Goal: Task Accomplishment & Management: Complete application form

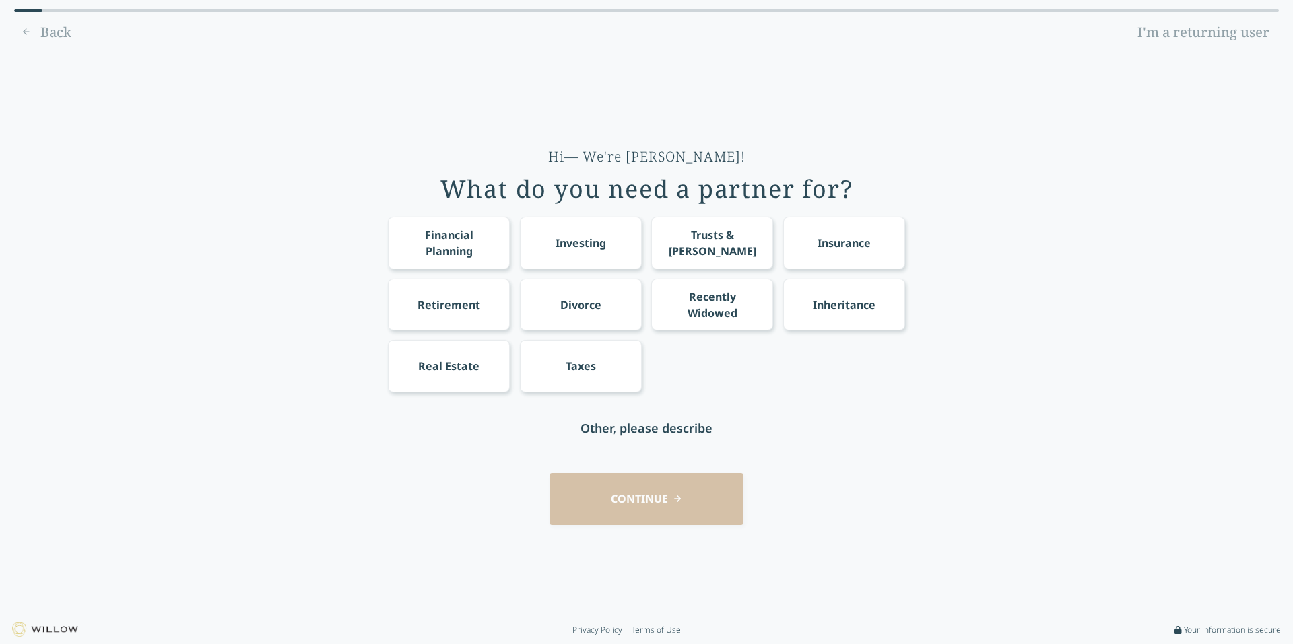
click at [434, 250] on div "Financial Planning" at bounding box center [449, 243] width 97 height 32
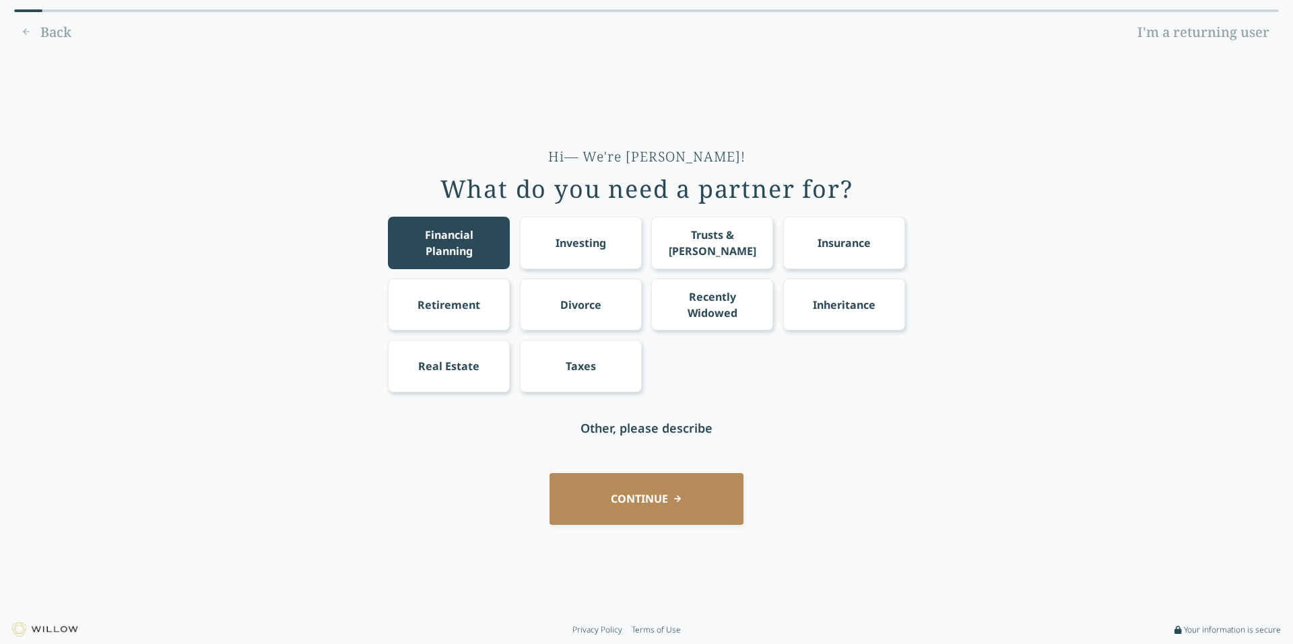
click at [606, 484] on button "CONTINUE" at bounding box center [647, 499] width 194 height 52
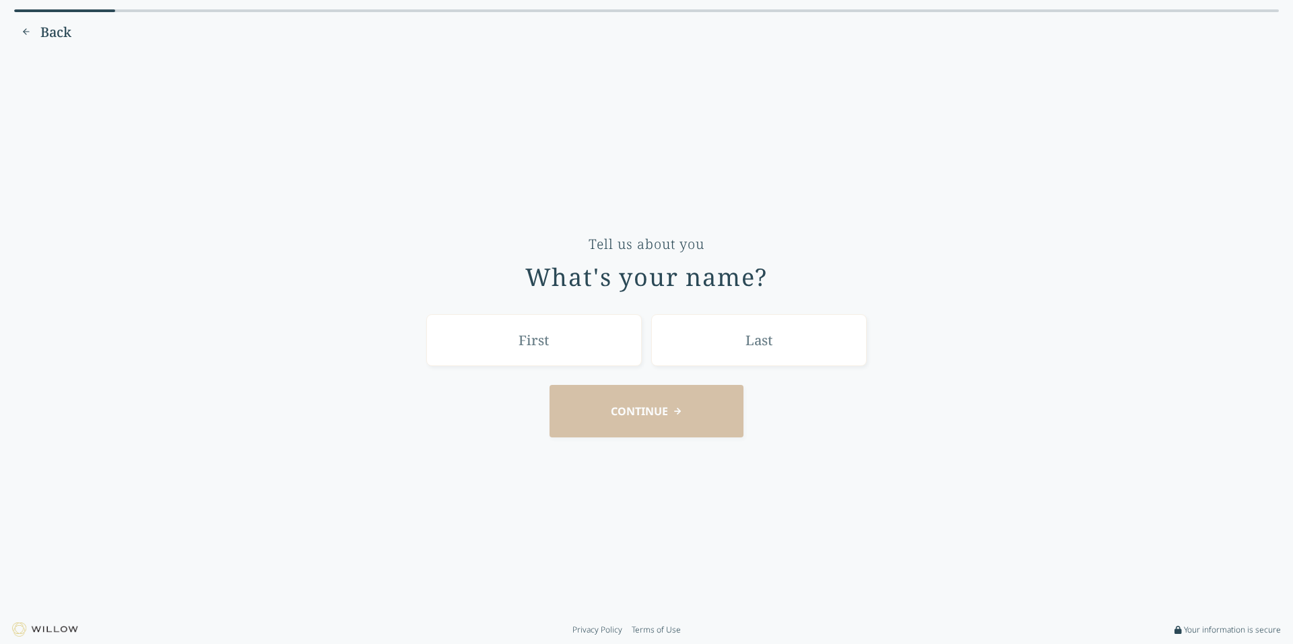
click at [579, 348] on input "text" at bounding box center [534, 341] width 216 height 52
type input "[PERSON_NAME]"
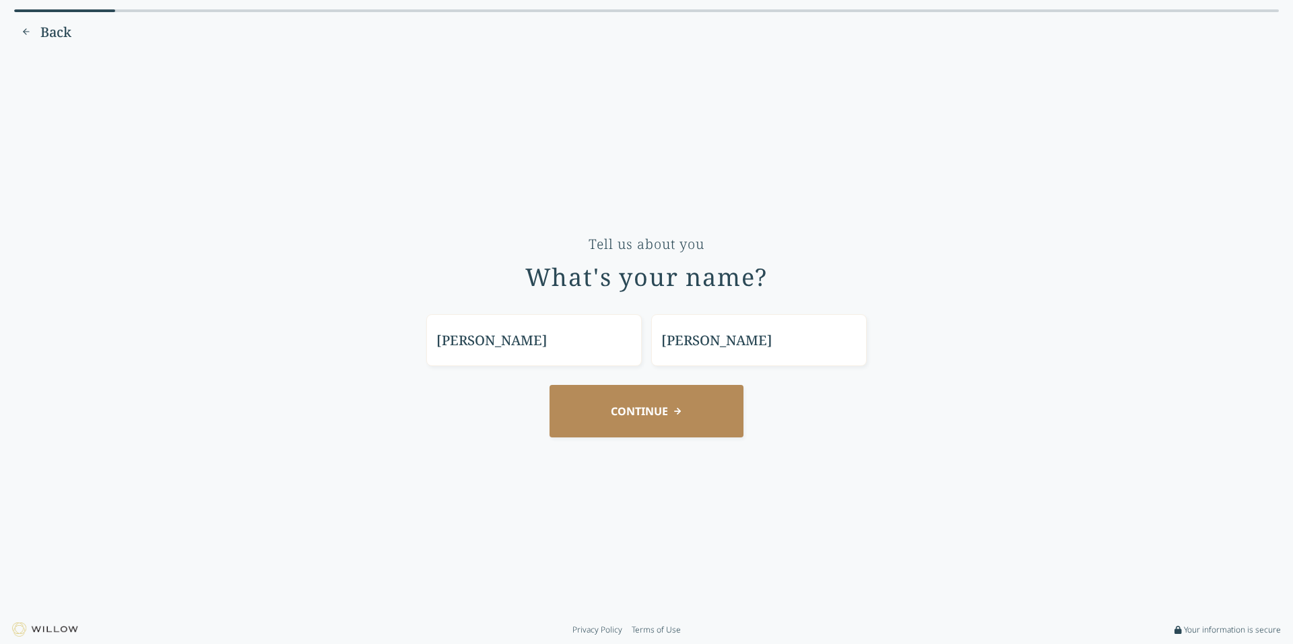
click at [679, 407] on button "CONTINUE" at bounding box center [647, 411] width 194 height 52
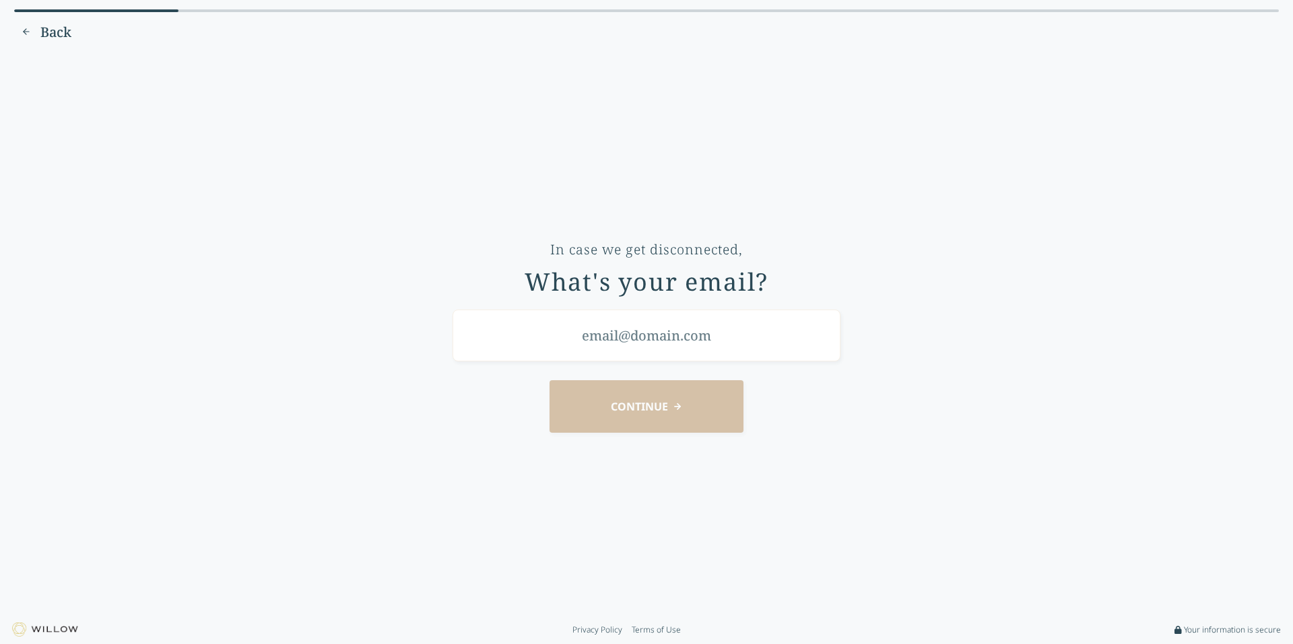
click at [633, 350] on input "email" at bounding box center [647, 336] width 388 height 52
type input "[EMAIL_ADDRESS][DOMAIN_NAME]"
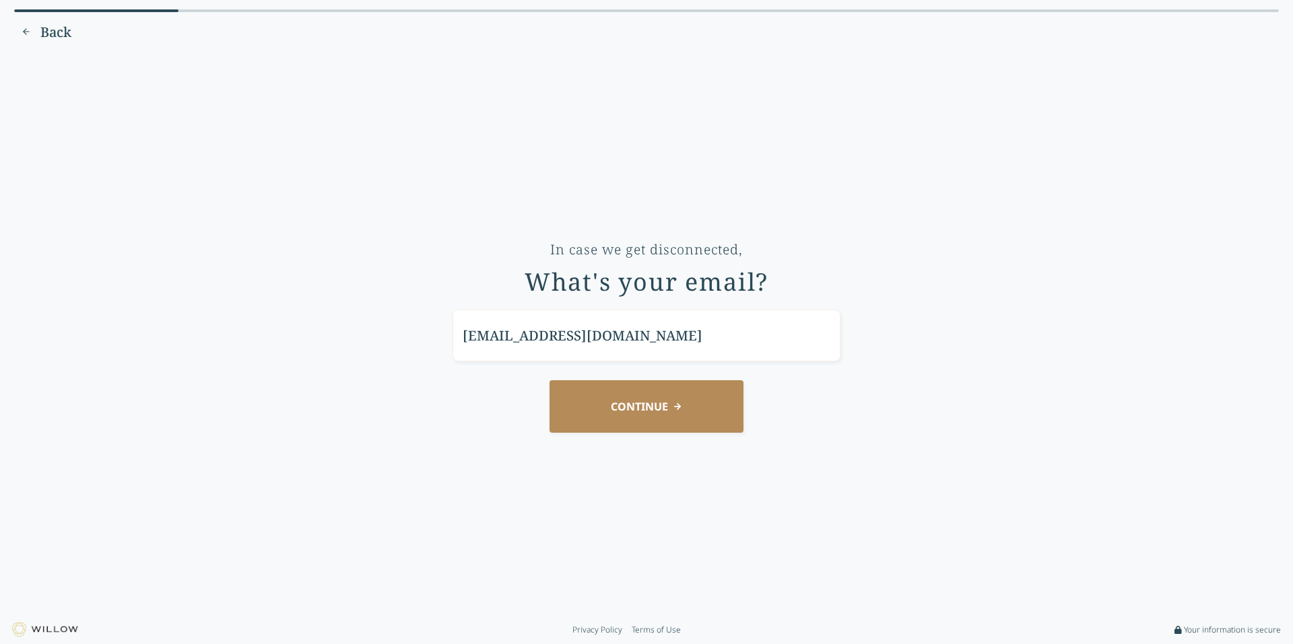
click at [630, 415] on button "CONTINUE" at bounding box center [647, 406] width 194 height 52
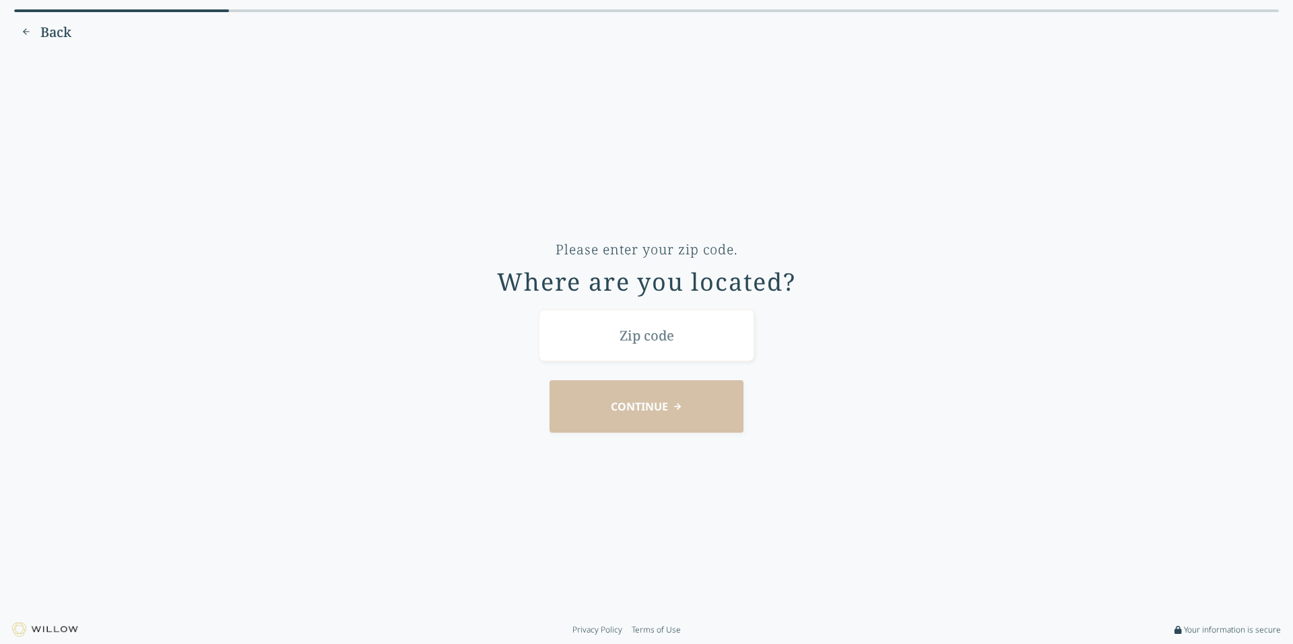
click at [614, 343] on input "text" at bounding box center [647, 336] width 216 height 52
type input "74105"
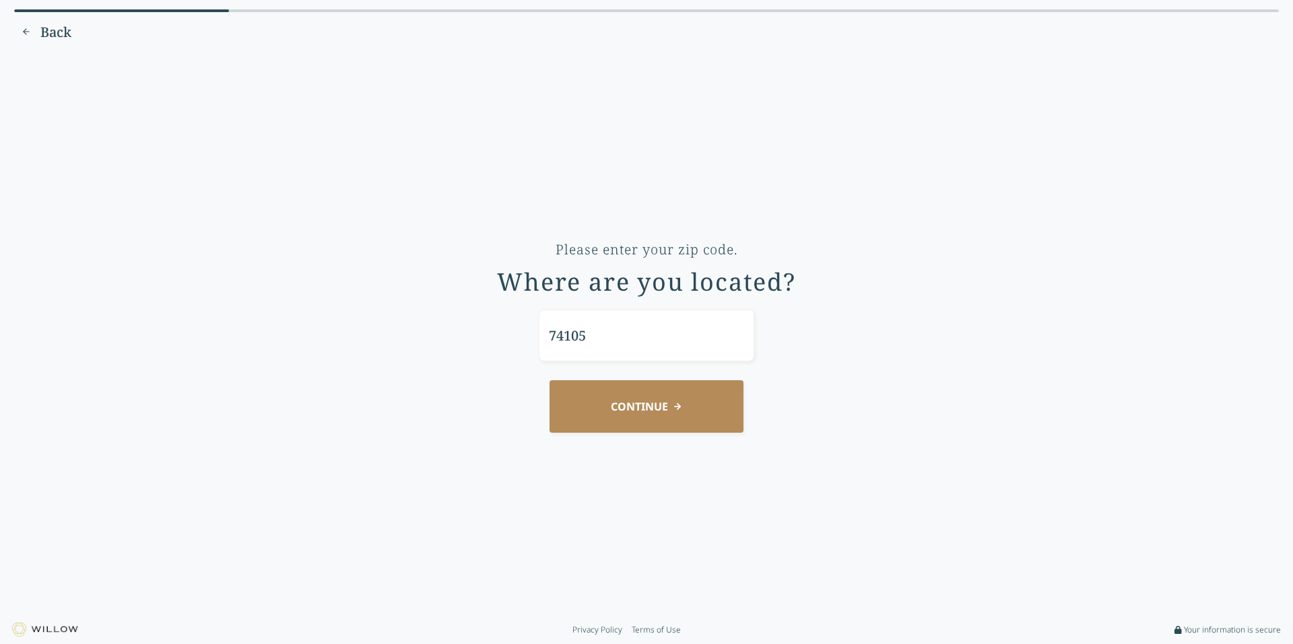
click at [628, 411] on button "CONTINUE" at bounding box center [647, 406] width 194 height 52
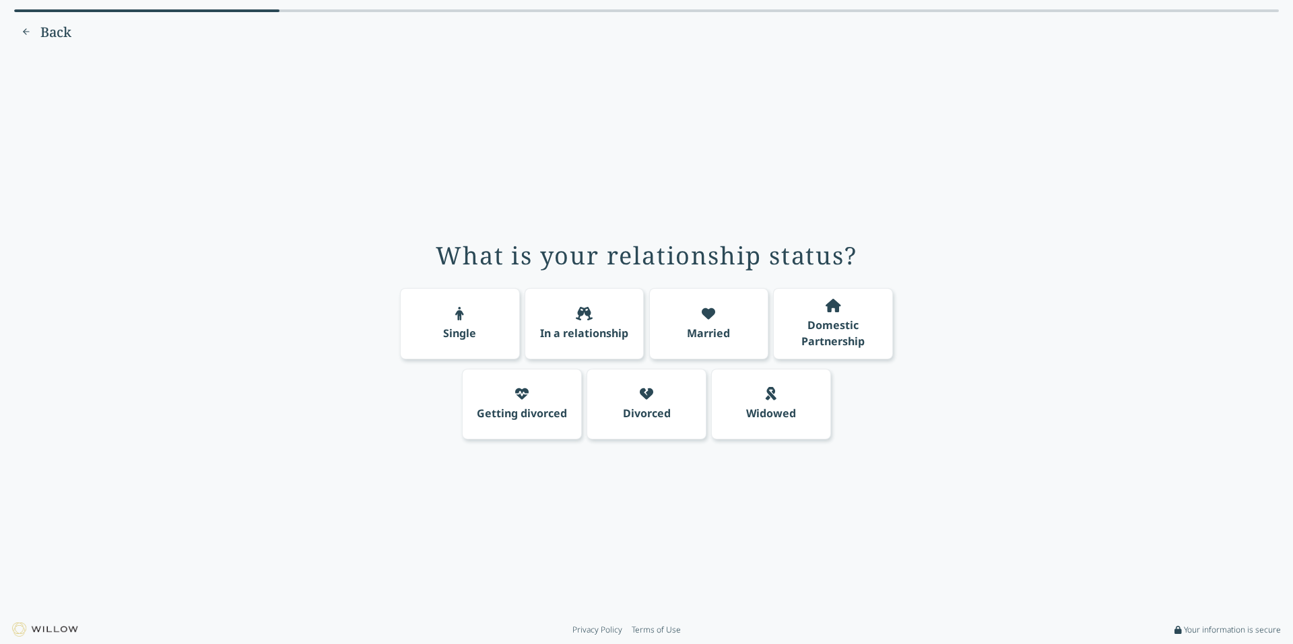
click at [453, 340] on div "Single" at bounding box center [459, 333] width 33 height 16
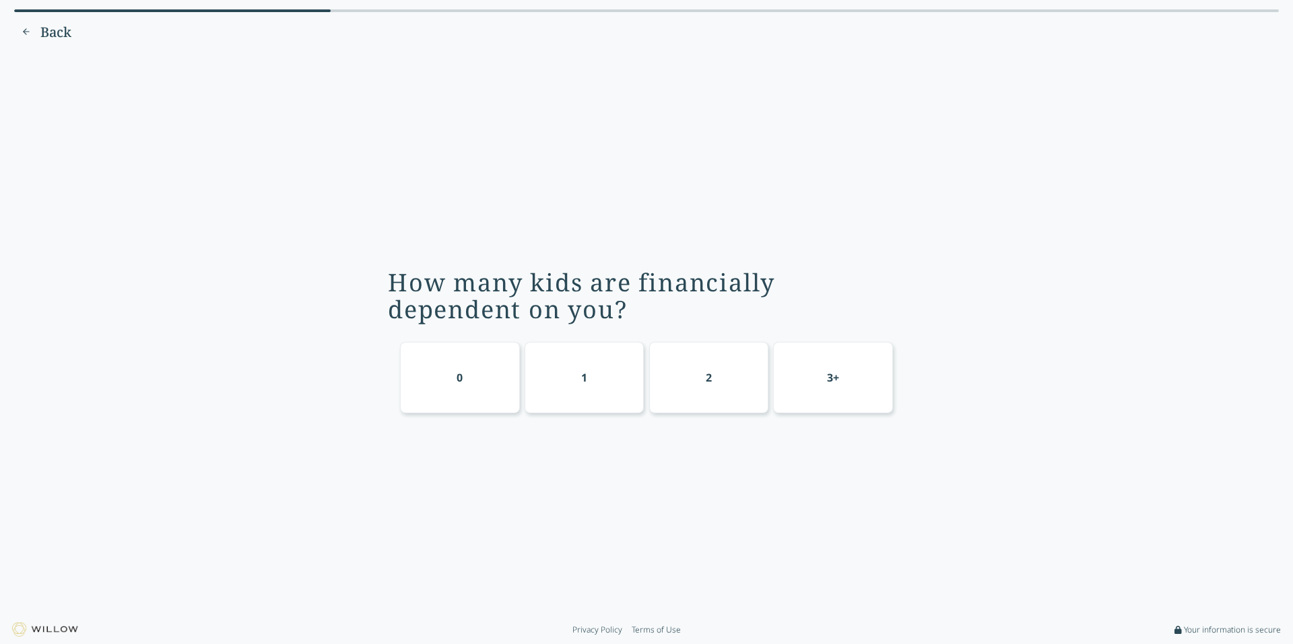
click at [476, 385] on div "0" at bounding box center [460, 377] width 120 height 71
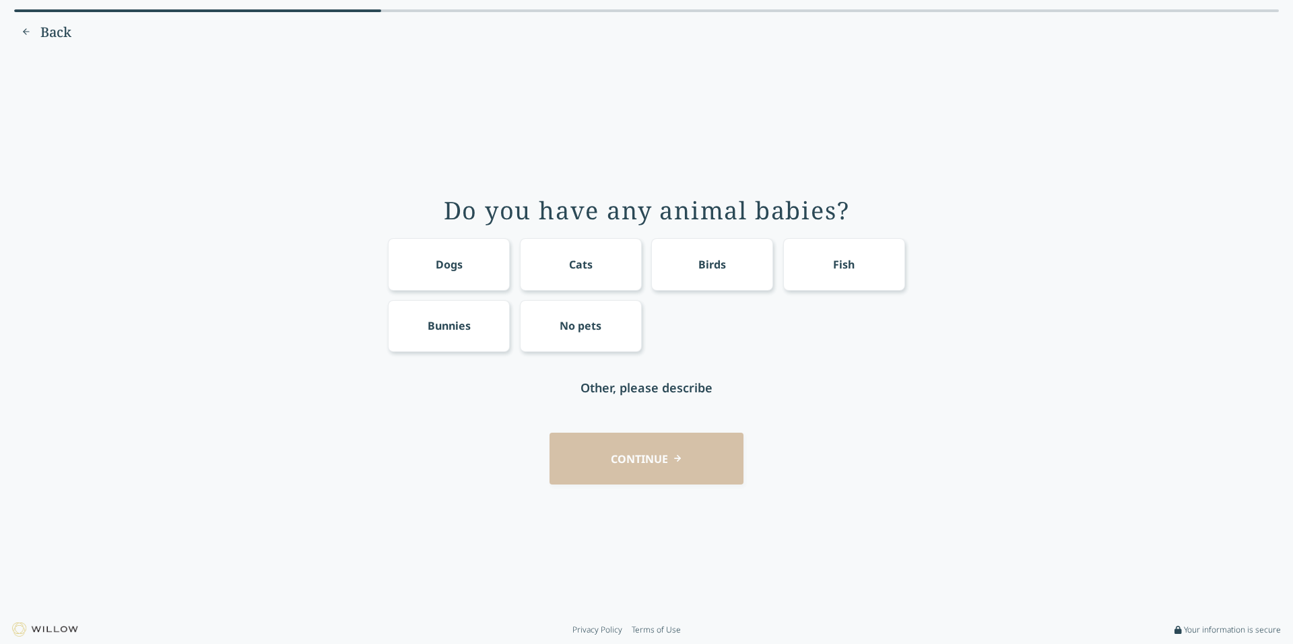
click at [566, 262] on div "Cats" at bounding box center [581, 264] width 122 height 52
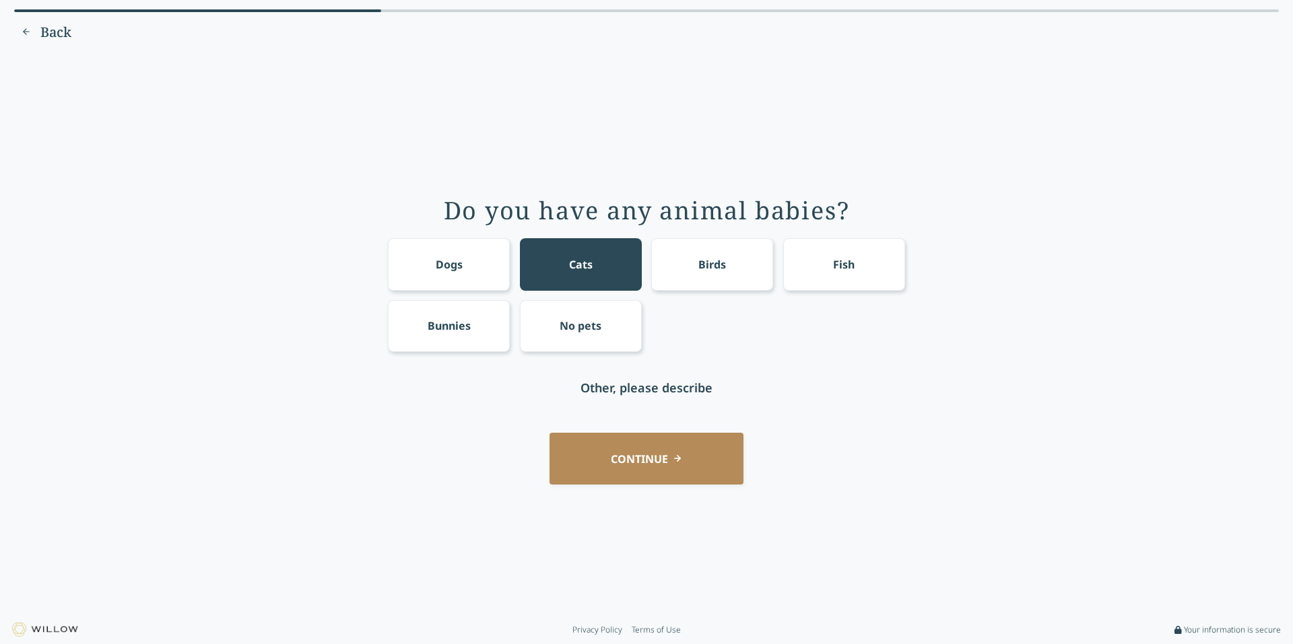
click at [625, 457] on button "CONTINUE" at bounding box center [647, 459] width 194 height 52
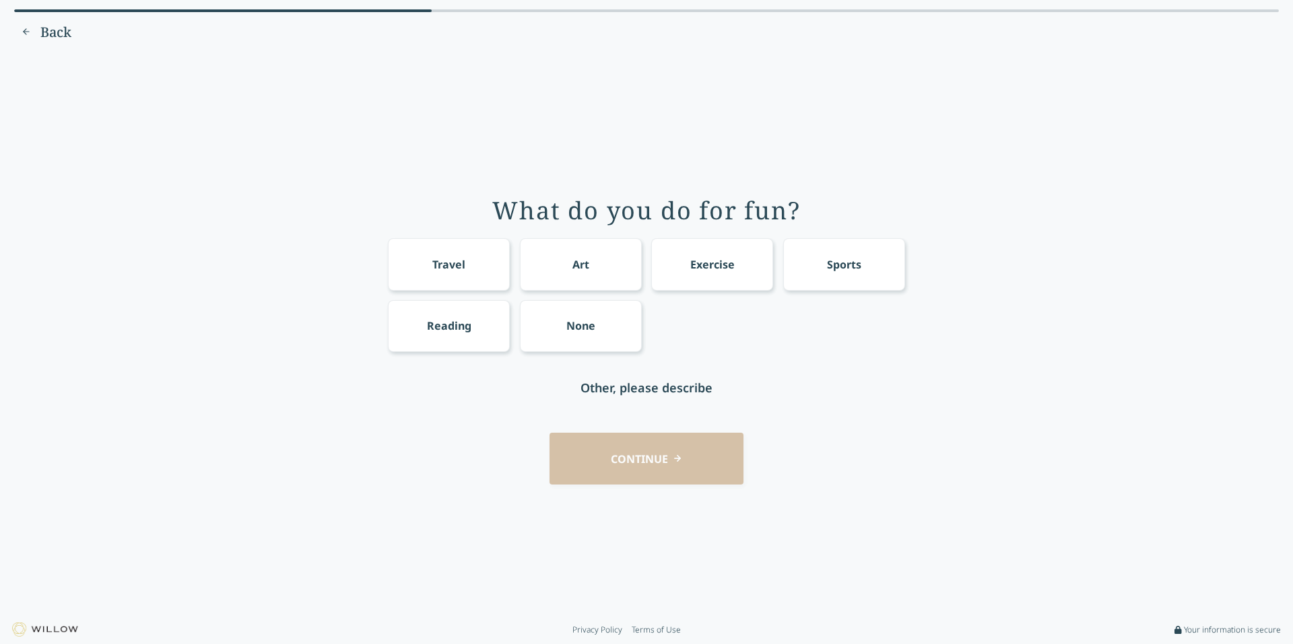
click at [481, 325] on div "Reading" at bounding box center [449, 326] width 122 height 52
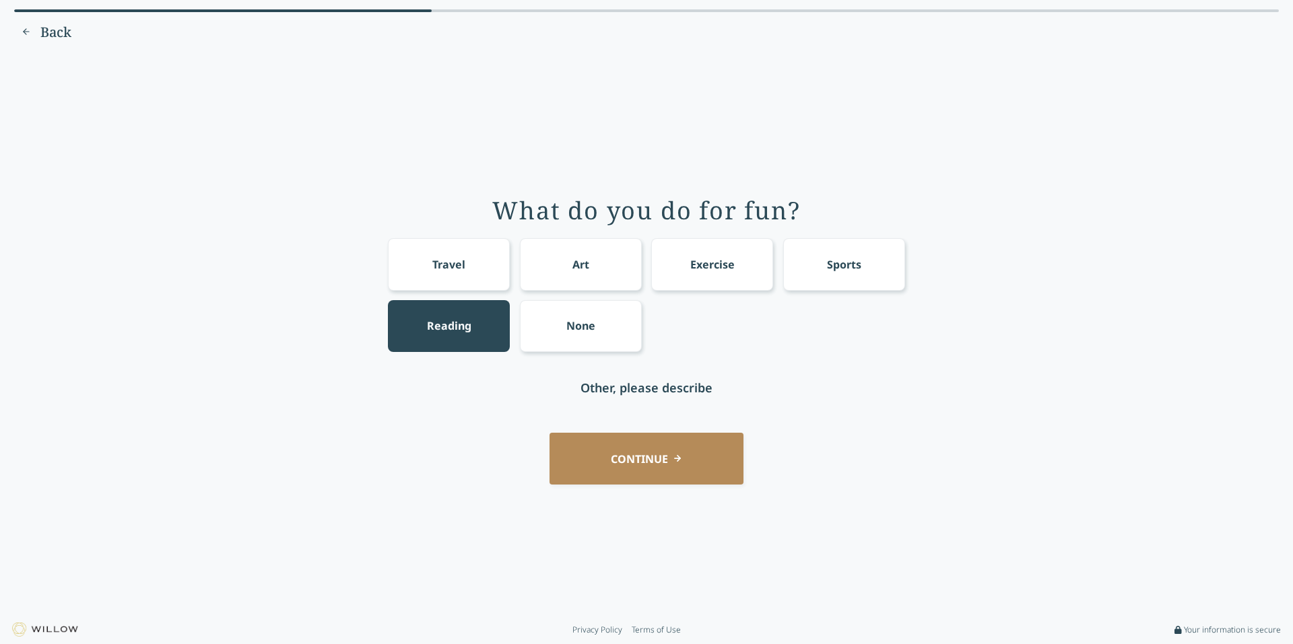
click at [548, 275] on div "Art" at bounding box center [581, 264] width 122 height 52
click at [590, 458] on button "CONTINUE" at bounding box center [647, 459] width 194 height 52
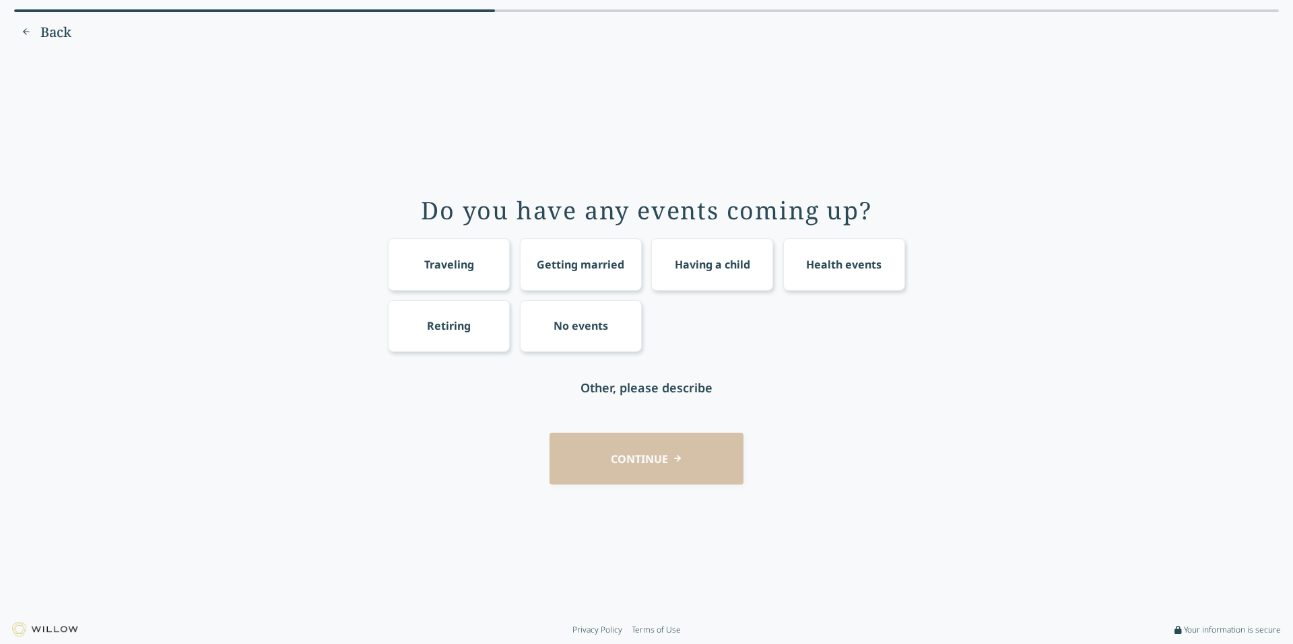
click at [581, 340] on div "No events" at bounding box center [581, 326] width 122 height 52
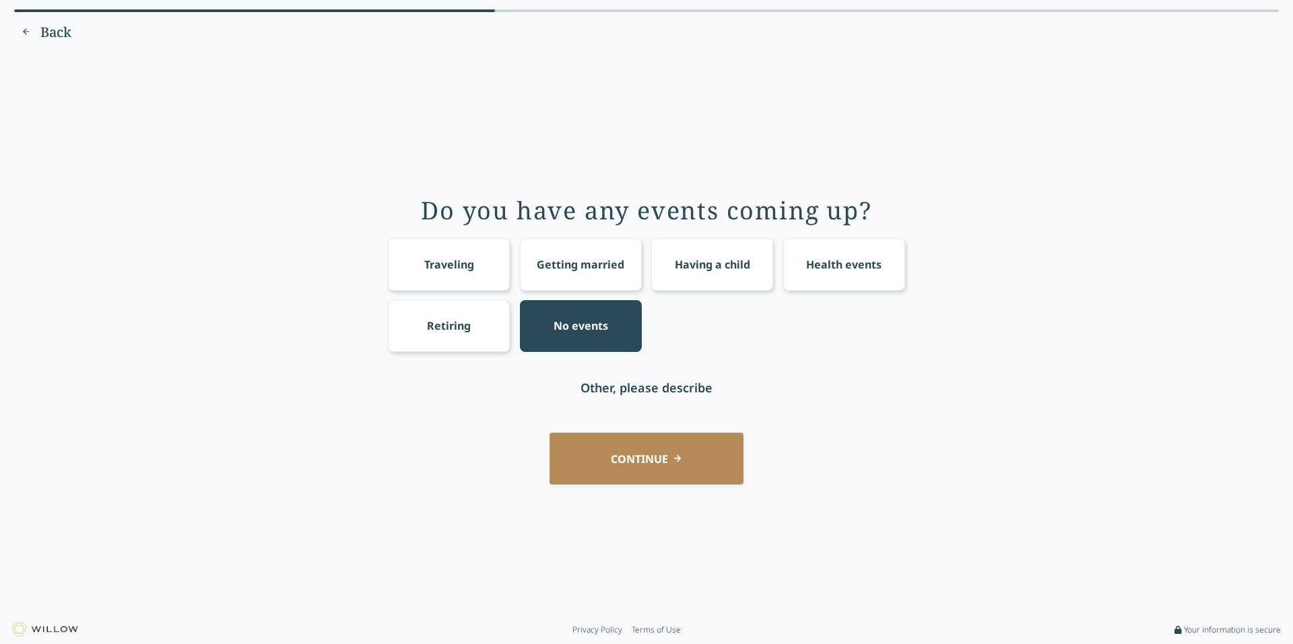
click at [603, 473] on button "CONTINUE" at bounding box center [647, 459] width 194 height 52
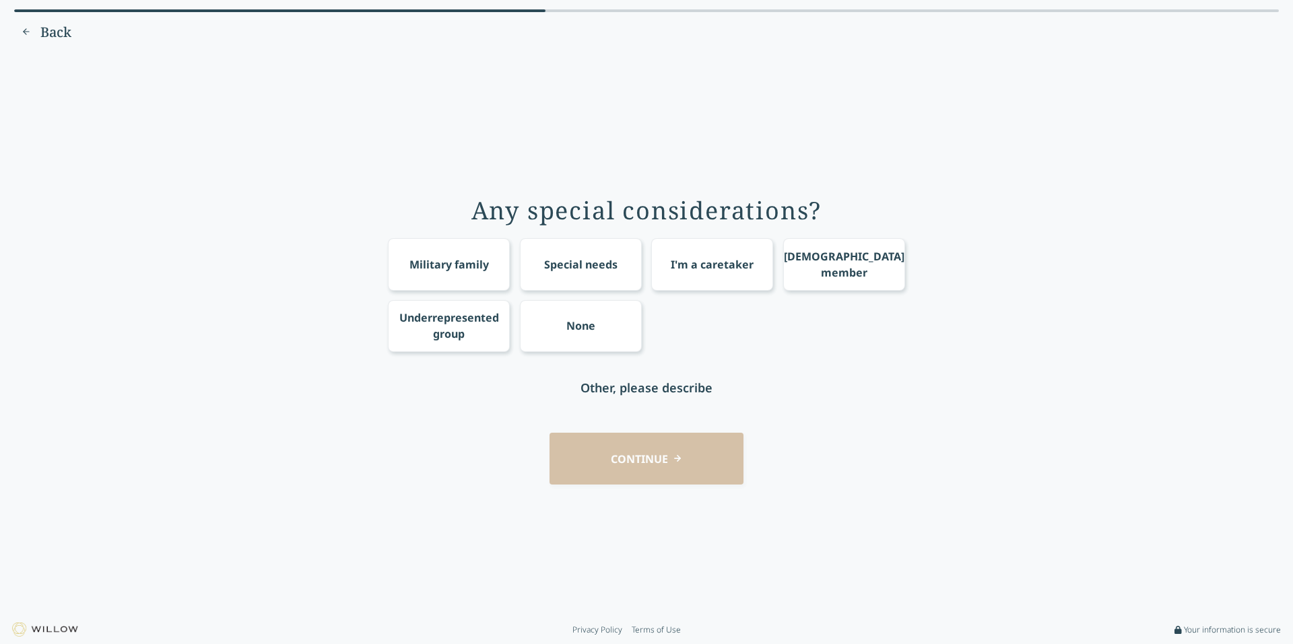
click at [616, 391] on div "Other, please describe" at bounding box center [647, 387] width 132 height 19
click at [616, 391] on input "text" at bounding box center [647, 388] width 216 height 52
click at [746, 376] on input "[MEDICAL_DATA]" at bounding box center [647, 388] width 216 height 52
type input "[MEDICAL_DATA]"
click at [794, 451] on div "CONTINUE" at bounding box center [646, 459] width 1255 height 52
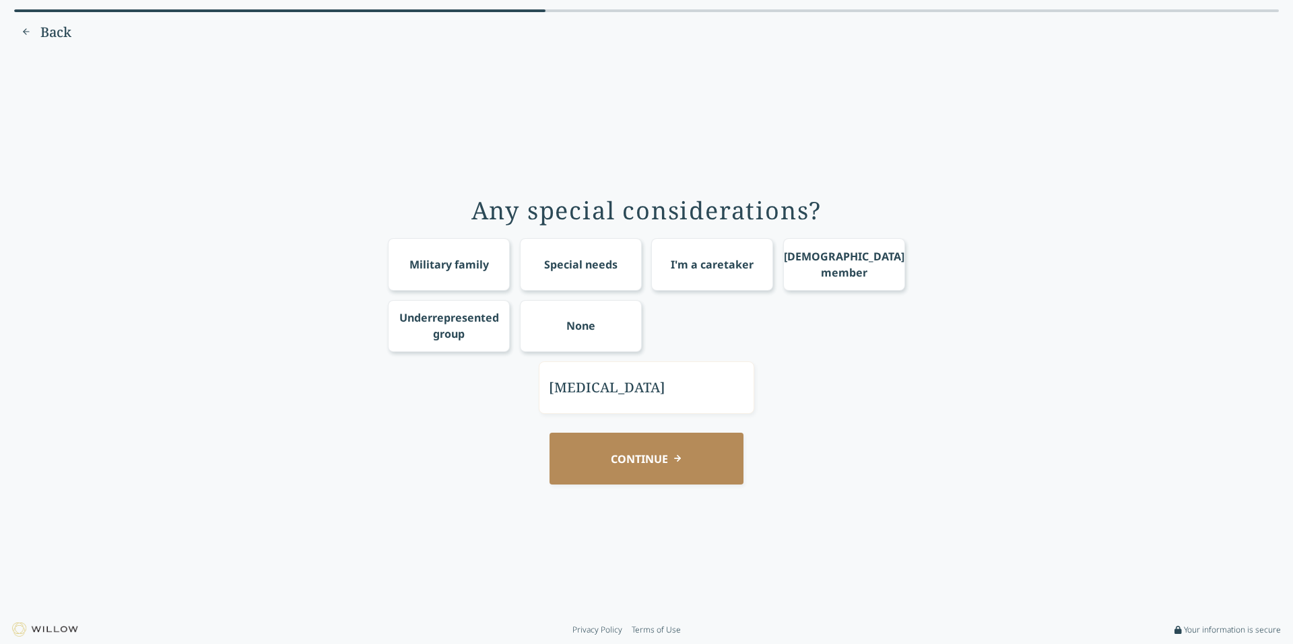
click at [684, 475] on button "CONTINUE" at bounding box center [647, 459] width 194 height 52
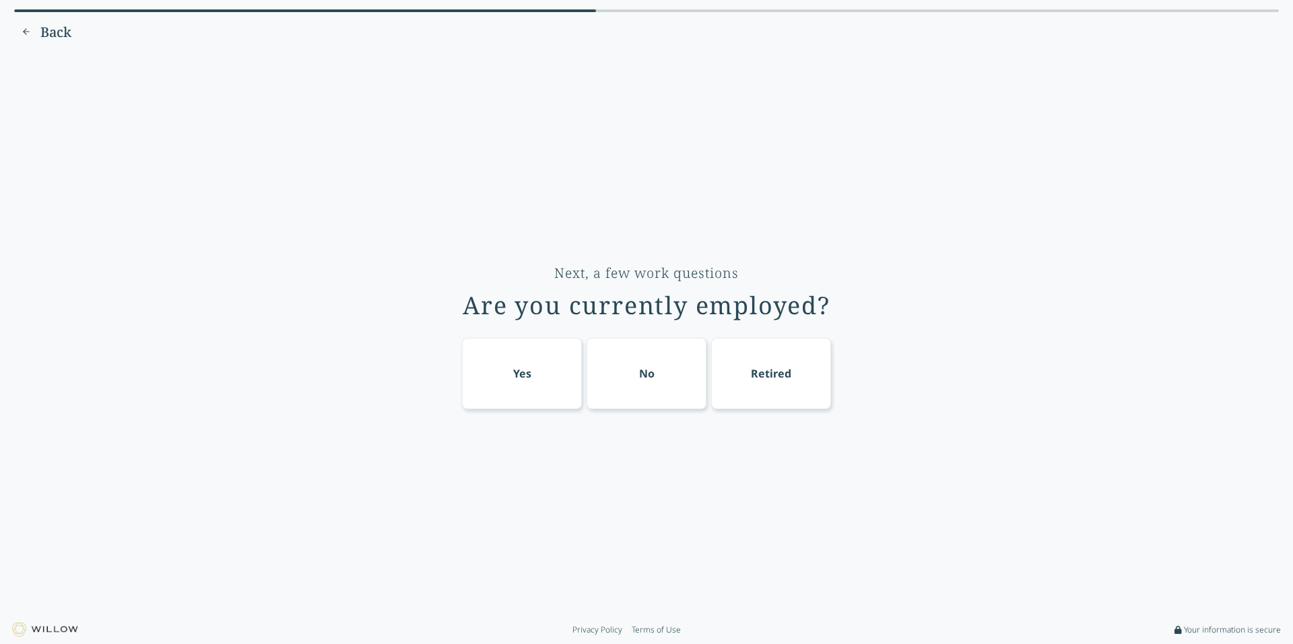
click at [543, 392] on div "Yes" at bounding box center [522, 373] width 120 height 71
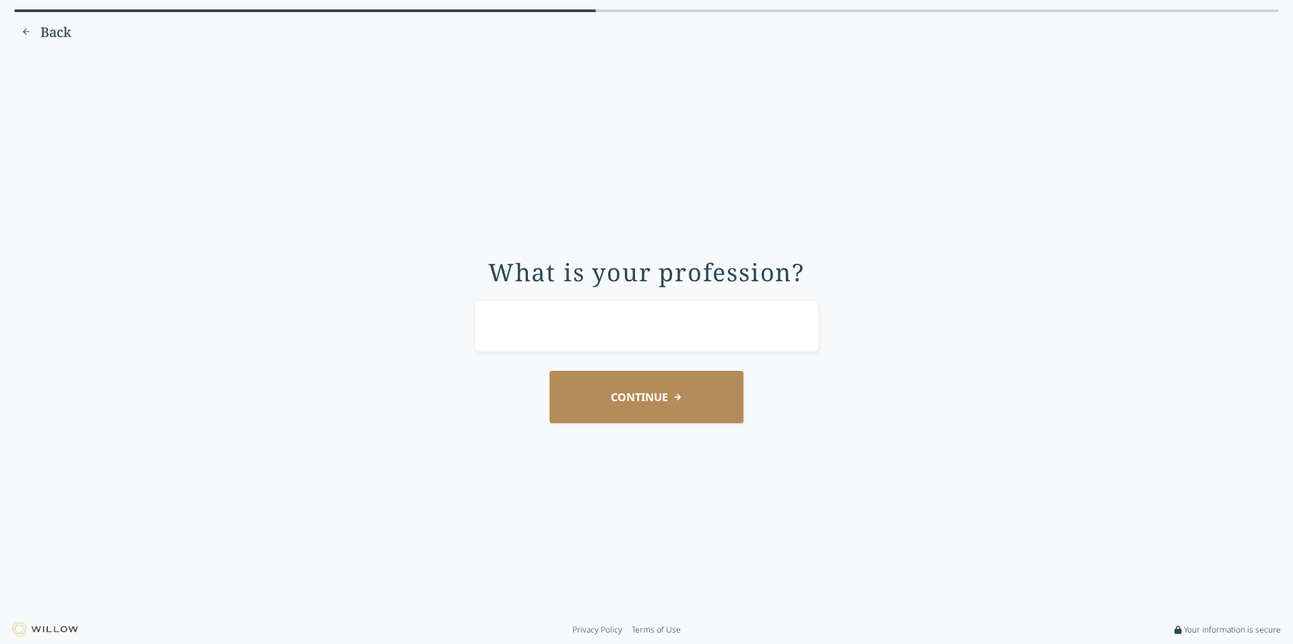
click at [642, 345] on input "text" at bounding box center [646, 326] width 345 height 52
type input "Receptionist"
click at [632, 401] on button "CONTINUE" at bounding box center [647, 397] width 194 height 52
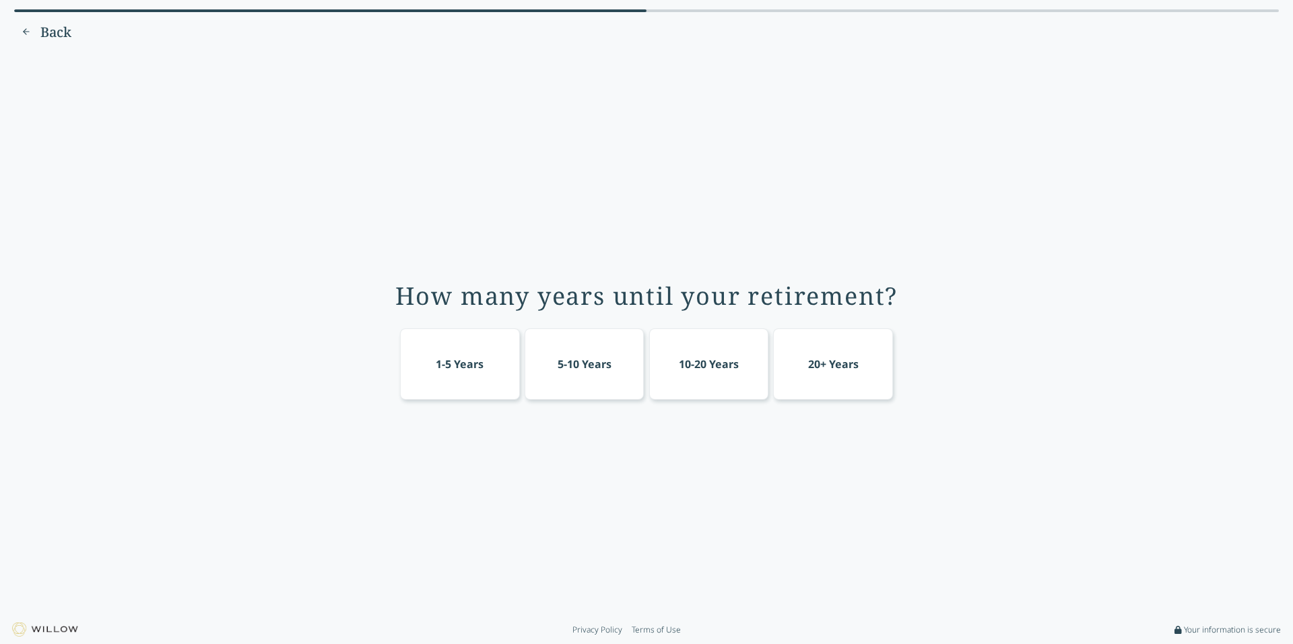
click at [893, 380] on div "20+ Years" at bounding box center [833, 364] width 120 height 71
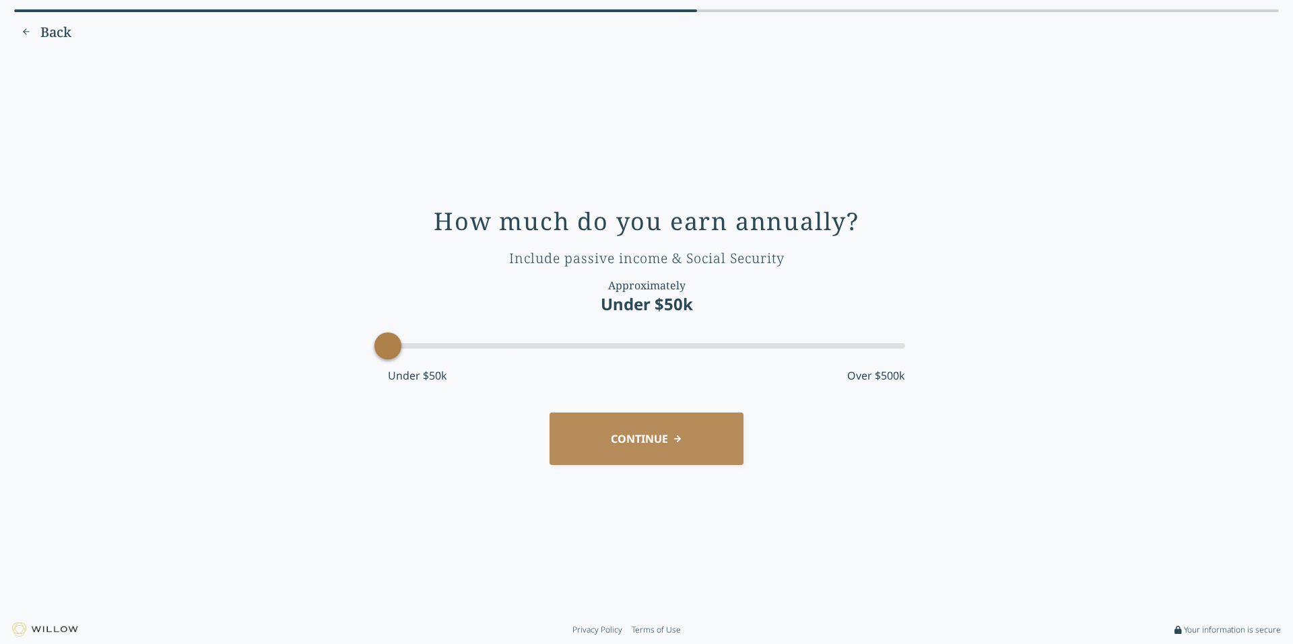
drag, startPoint x: 503, startPoint y: 345, endPoint x: 357, endPoint y: 352, distance: 146.3
click at [357, 352] on div "How much do you earn annually? Include passive income & Social Security Approxi…" at bounding box center [646, 334] width 1255 height 545
click at [663, 439] on button "CONTINUE" at bounding box center [647, 439] width 194 height 52
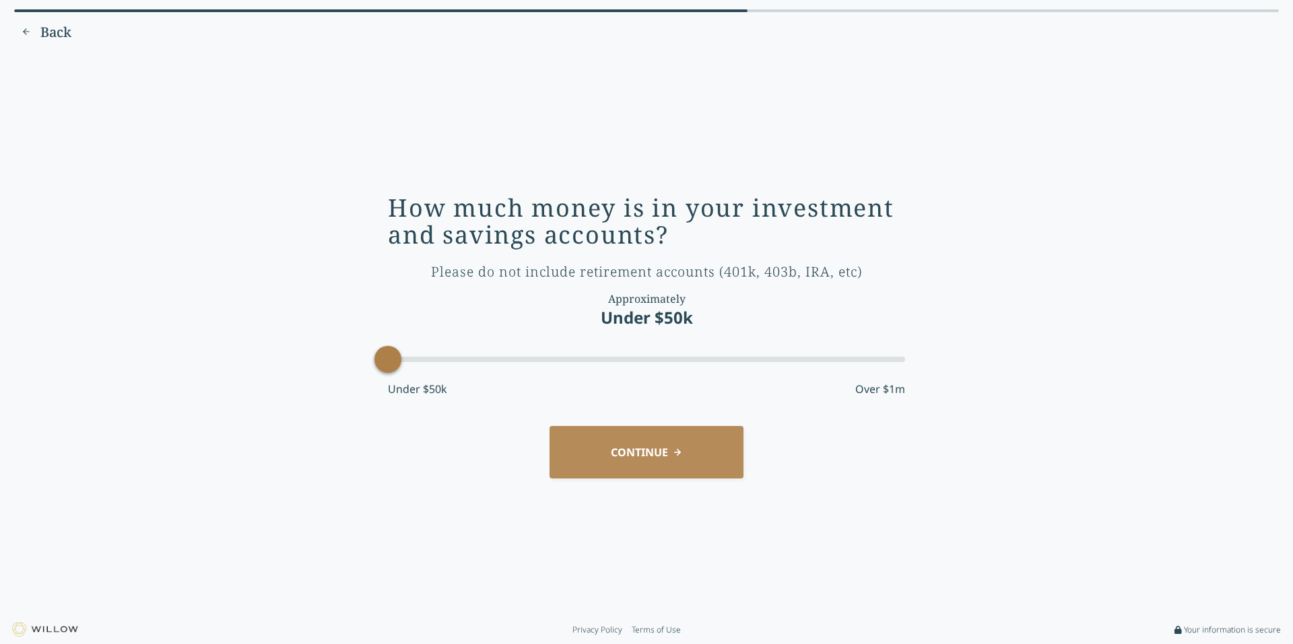
drag, startPoint x: 439, startPoint y: 358, endPoint x: 299, endPoint y: 363, distance: 140.2
click at [299, 363] on div "How much money is in your investment and savings accounts? Please do not includ…" at bounding box center [646, 334] width 1255 height 545
click at [682, 482] on div "How much money is in your investment and savings accounts? Please do not includ…" at bounding box center [646, 334] width 1255 height 545
click at [658, 461] on button "CONTINUE" at bounding box center [647, 452] width 194 height 52
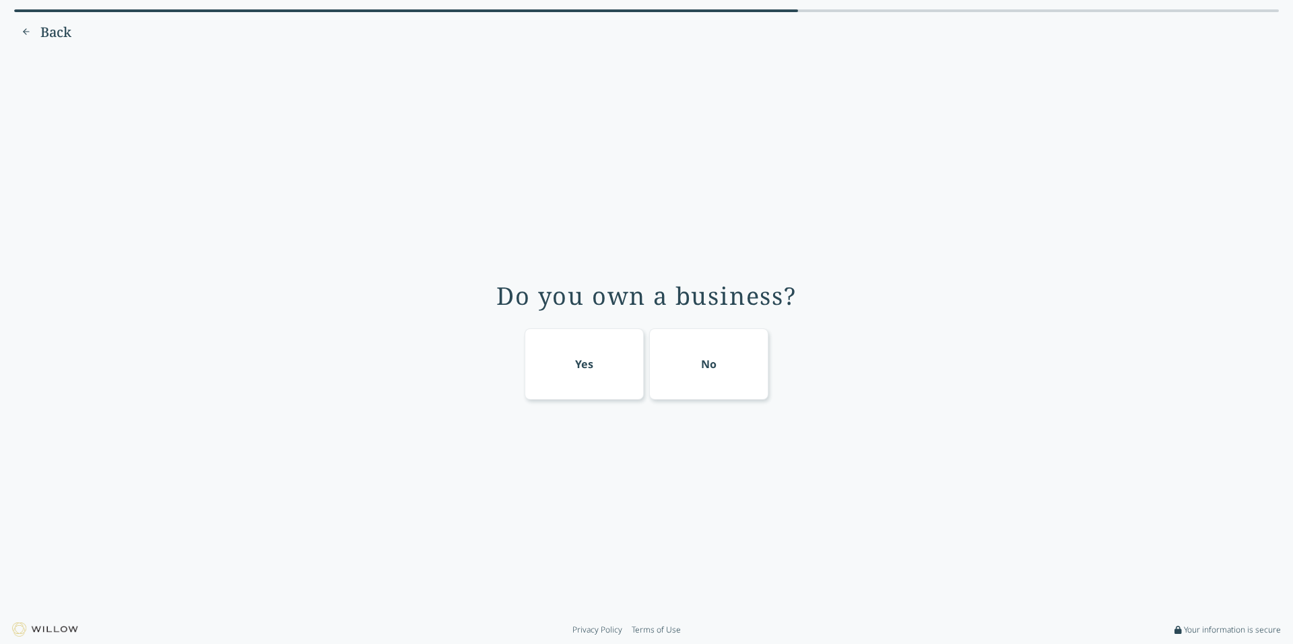
click at [816, 363] on div "Yes No" at bounding box center [646, 362] width 517 height 76
click at [698, 380] on div "No" at bounding box center [709, 364] width 120 height 71
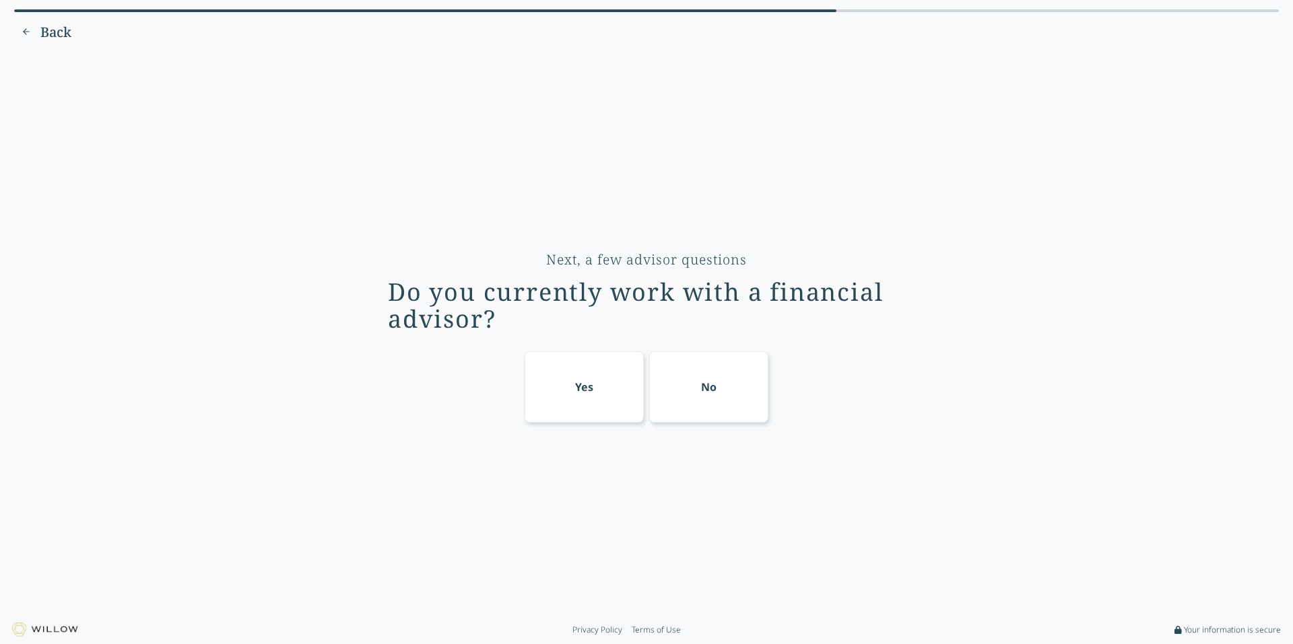
click at [697, 387] on div "No" at bounding box center [709, 387] width 120 height 71
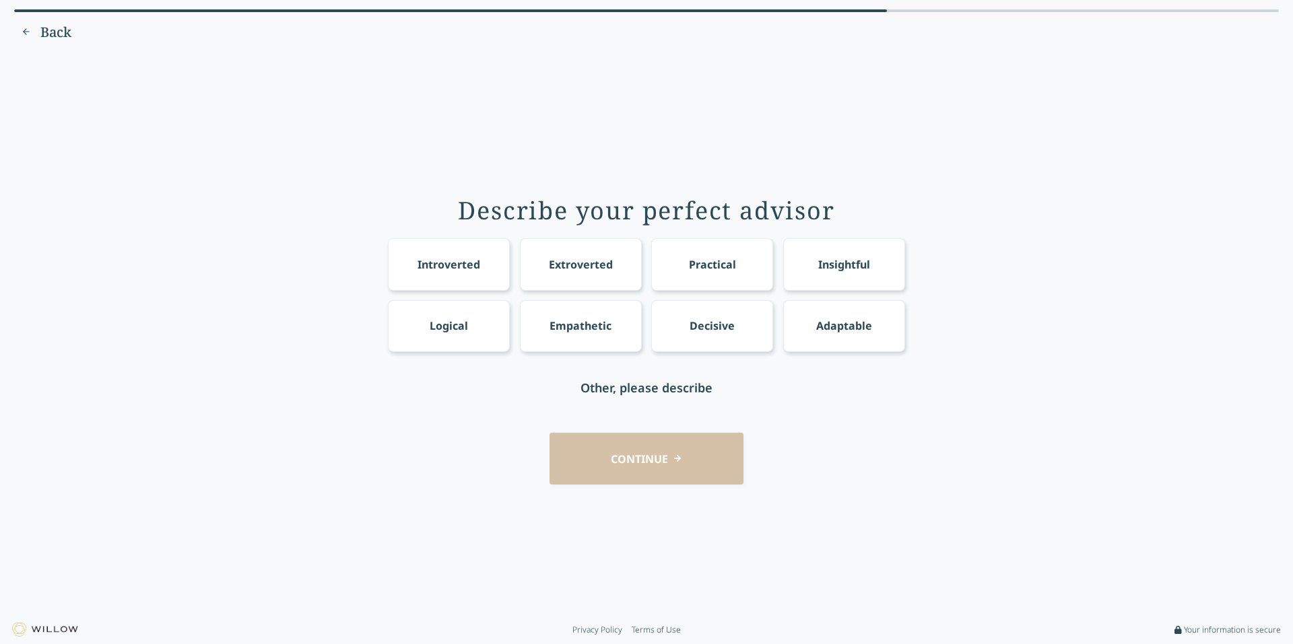
click at [451, 327] on div "Logical" at bounding box center [449, 326] width 38 height 16
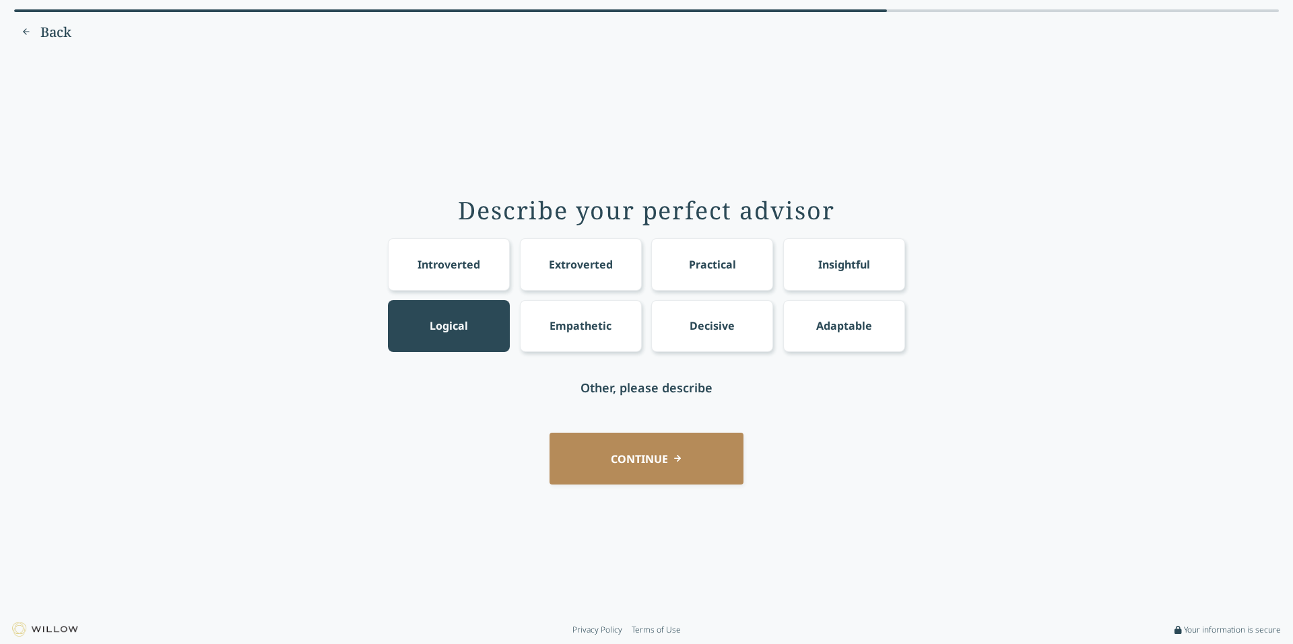
click at [568, 277] on div "Extroverted" at bounding box center [581, 264] width 122 height 52
click at [490, 271] on div "Introverted" at bounding box center [449, 264] width 122 height 52
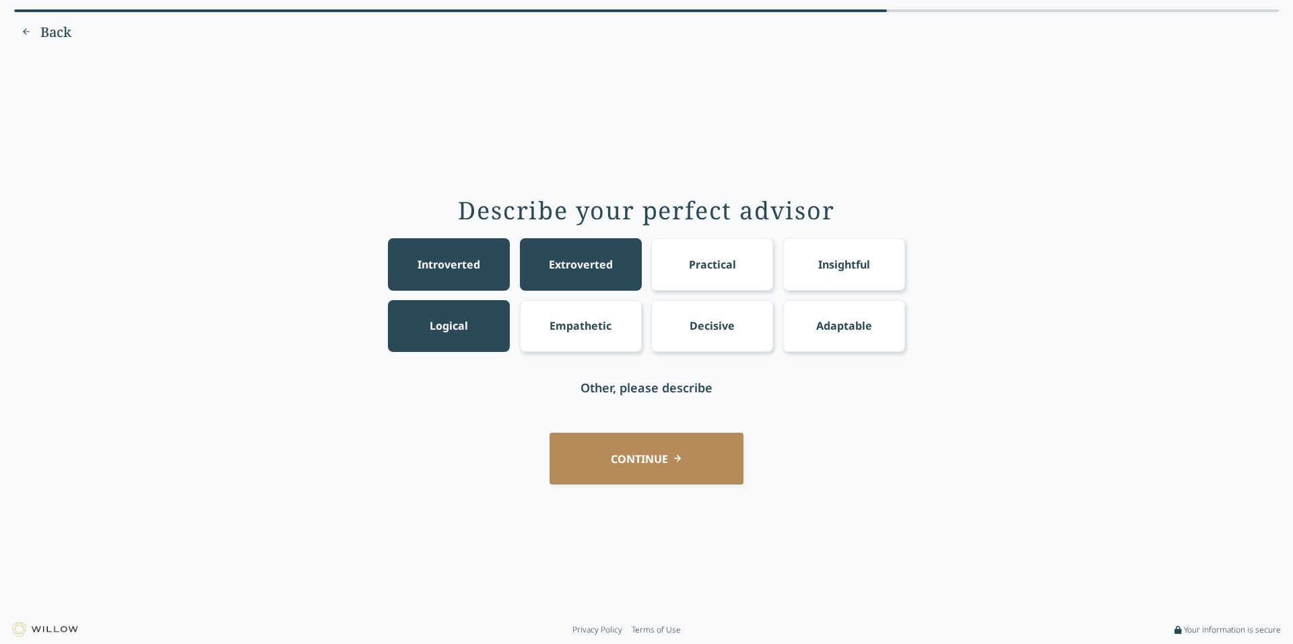
click at [449, 275] on div "Introverted" at bounding box center [449, 264] width 122 height 52
click at [888, 270] on div "Insightful" at bounding box center [844, 264] width 122 height 52
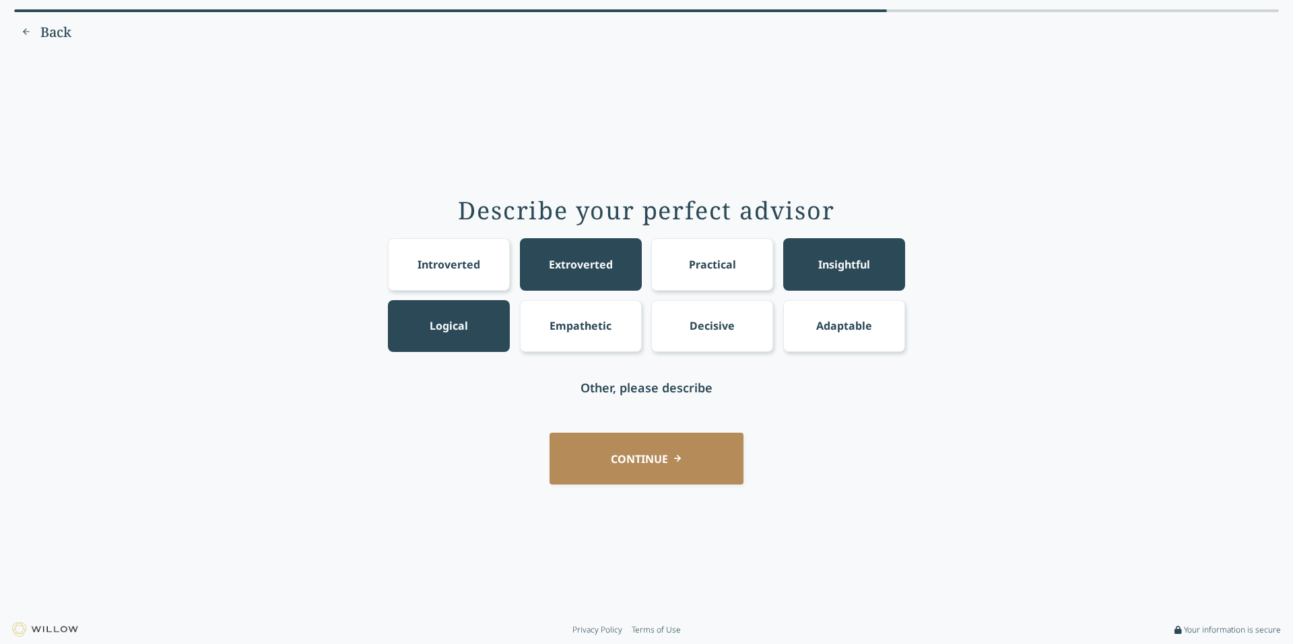
click at [589, 327] on div "Empathetic" at bounding box center [581, 326] width 62 height 16
click at [652, 462] on button "CONTINUE" at bounding box center [647, 459] width 194 height 52
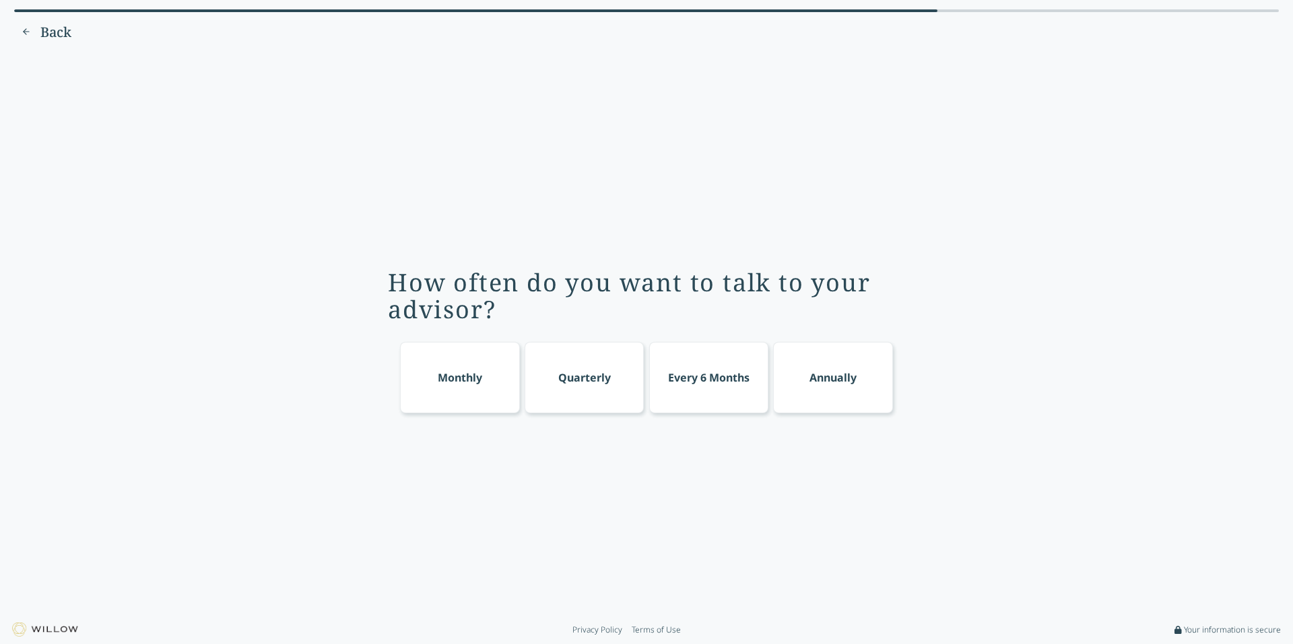
click at [433, 389] on div "Monthly" at bounding box center [460, 377] width 120 height 71
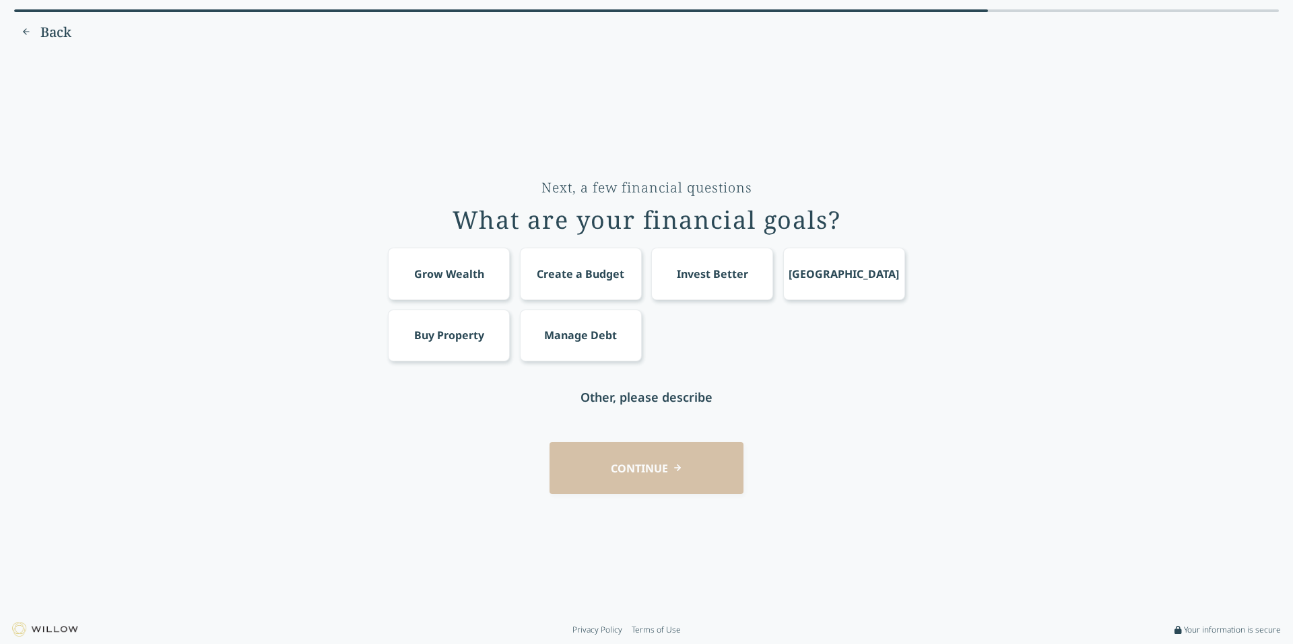
click at [602, 270] on div "Create a Budget" at bounding box center [581, 274] width 88 height 16
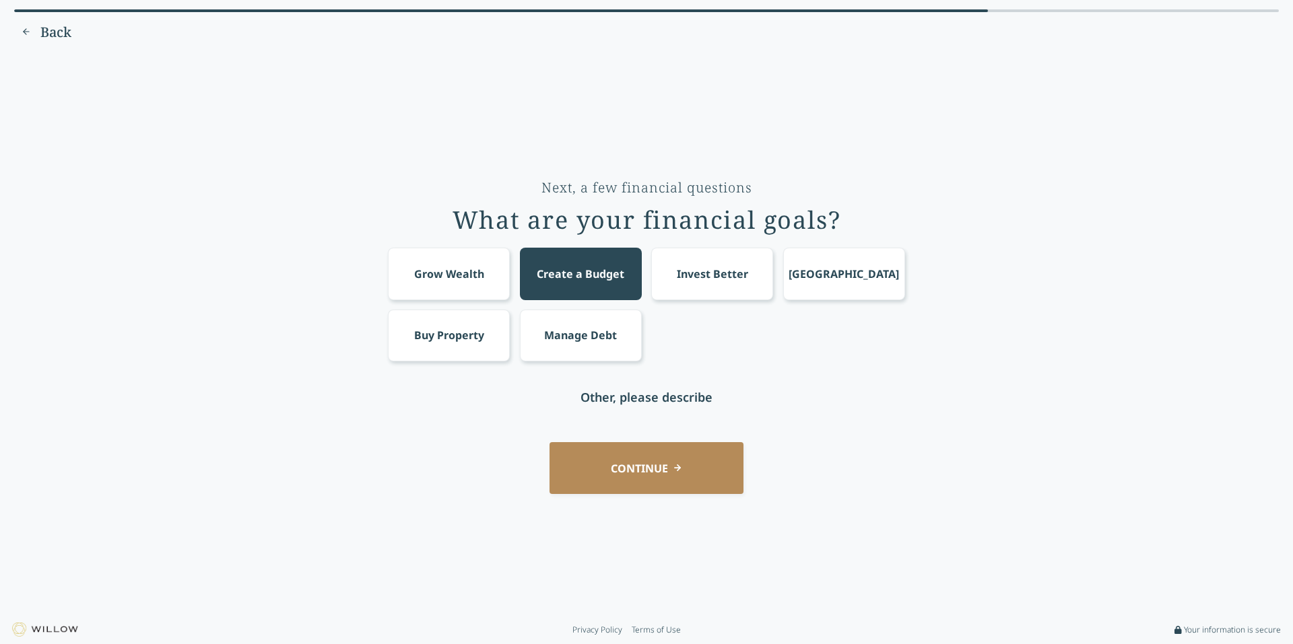
click at [556, 335] on div "Manage Debt" at bounding box center [580, 335] width 73 height 16
click at [470, 271] on div "Grow Wealth" at bounding box center [449, 274] width 70 height 16
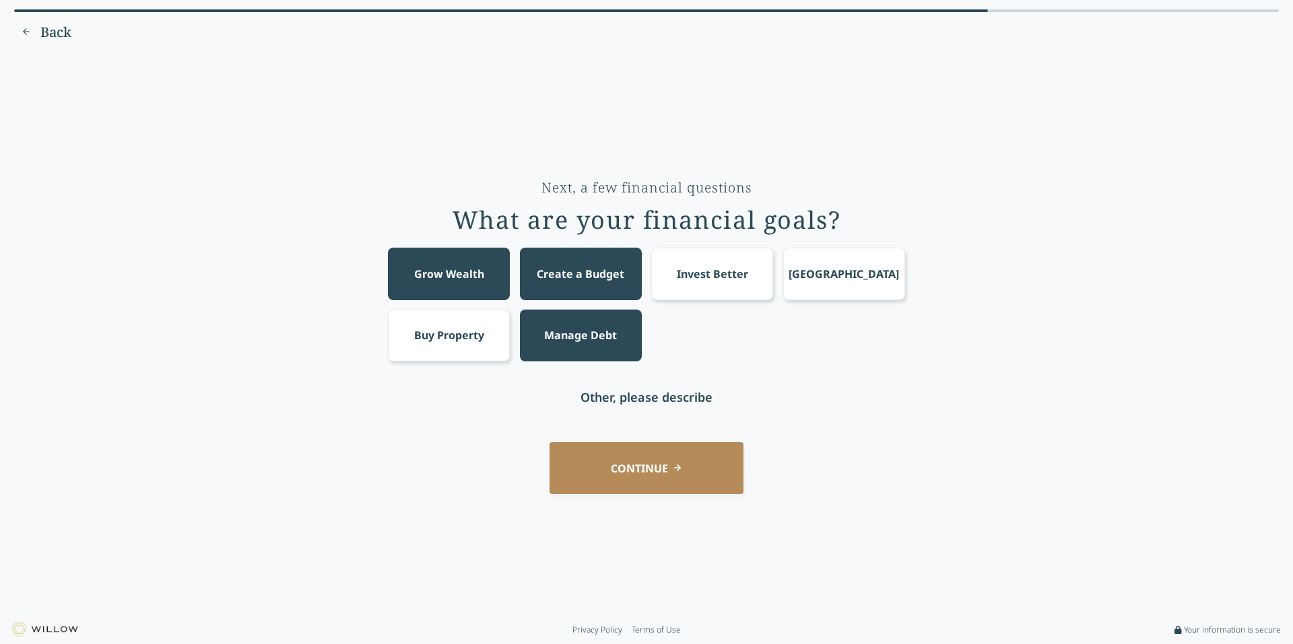
click at [624, 481] on button "CONTINUE" at bounding box center [647, 468] width 194 height 52
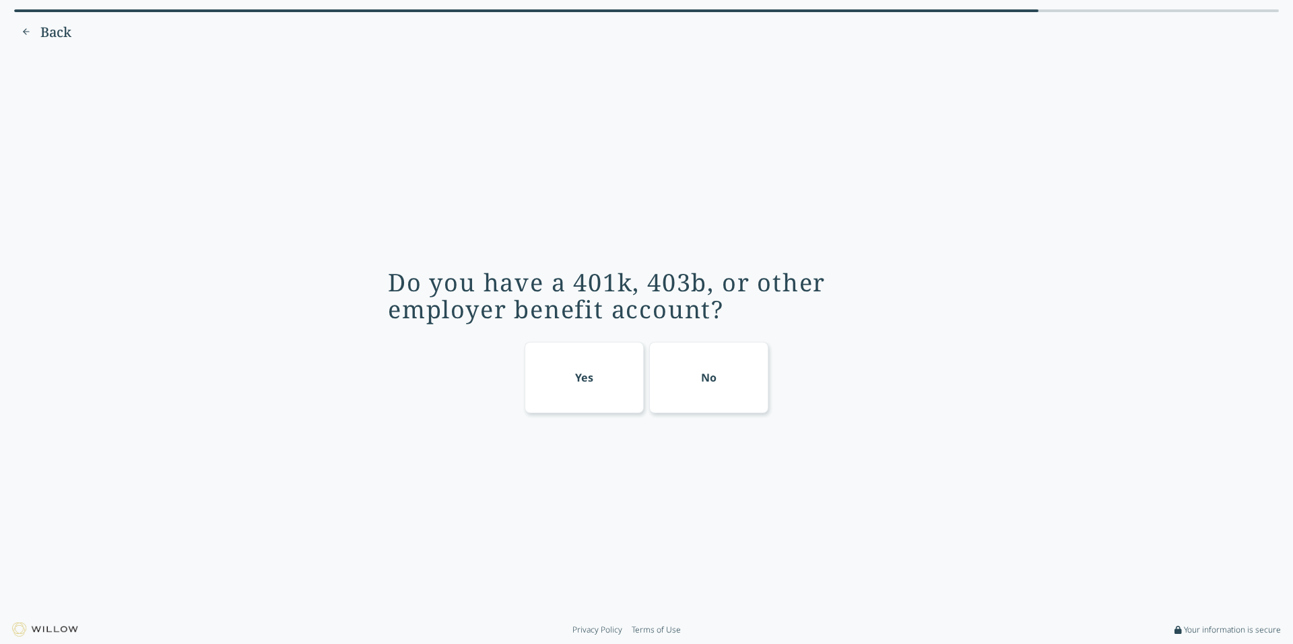
click at [720, 399] on div "No" at bounding box center [709, 377] width 120 height 71
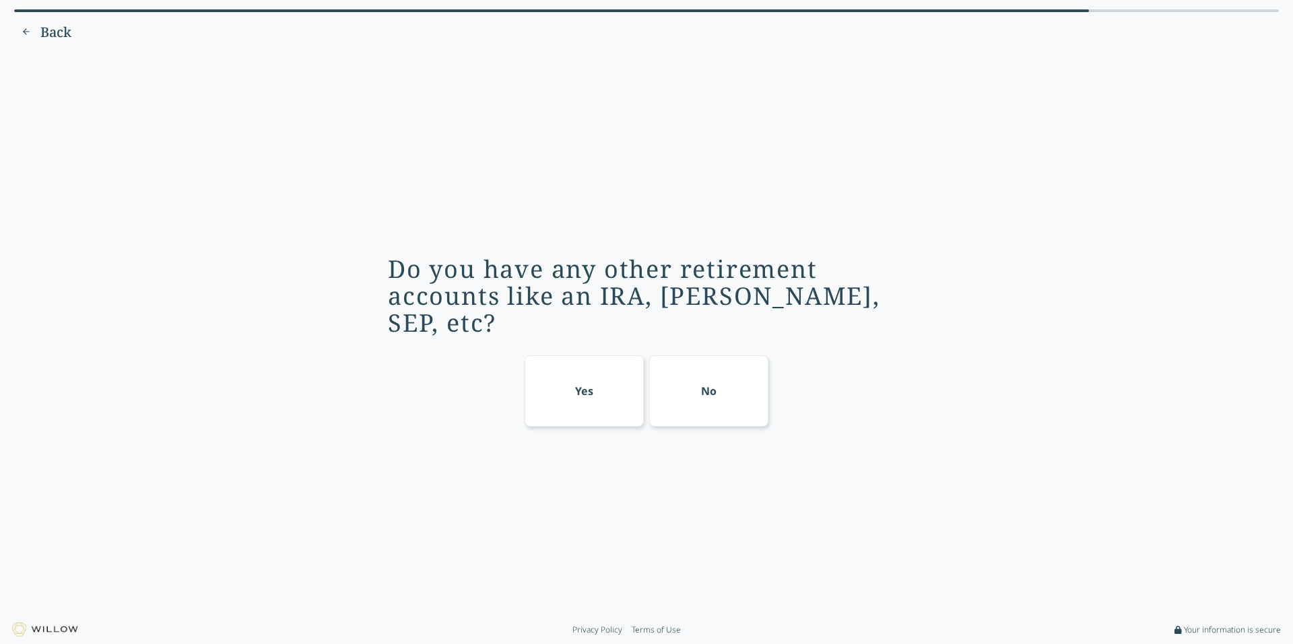
click at [565, 396] on div "Yes" at bounding box center [585, 391] width 120 height 71
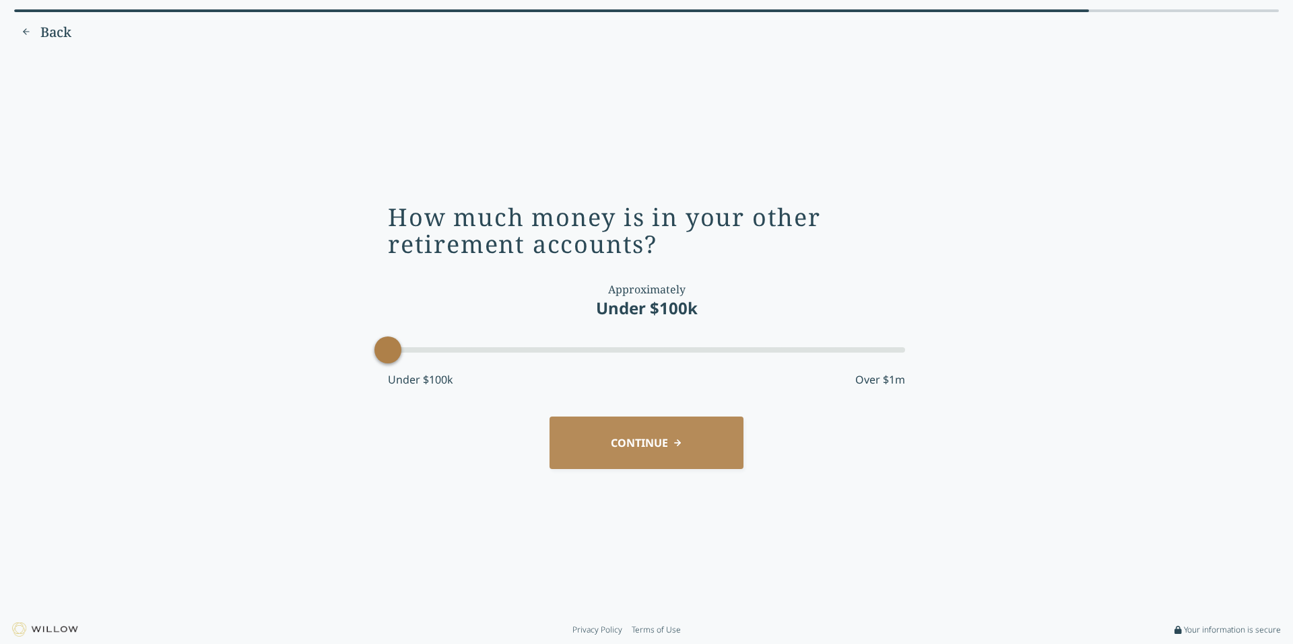
drag, startPoint x: 627, startPoint y: 352, endPoint x: 317, endPoint y: 364, distance: 310.0
click at [317, 364] on div "How much money is in your other retirement accounts? Approximately Under $100k …" at bounding box center [646, 334] width 1255 height 545
click at [664, 446] on button "CONTINUE" at bounding box center [647, 443] width 194 height 52
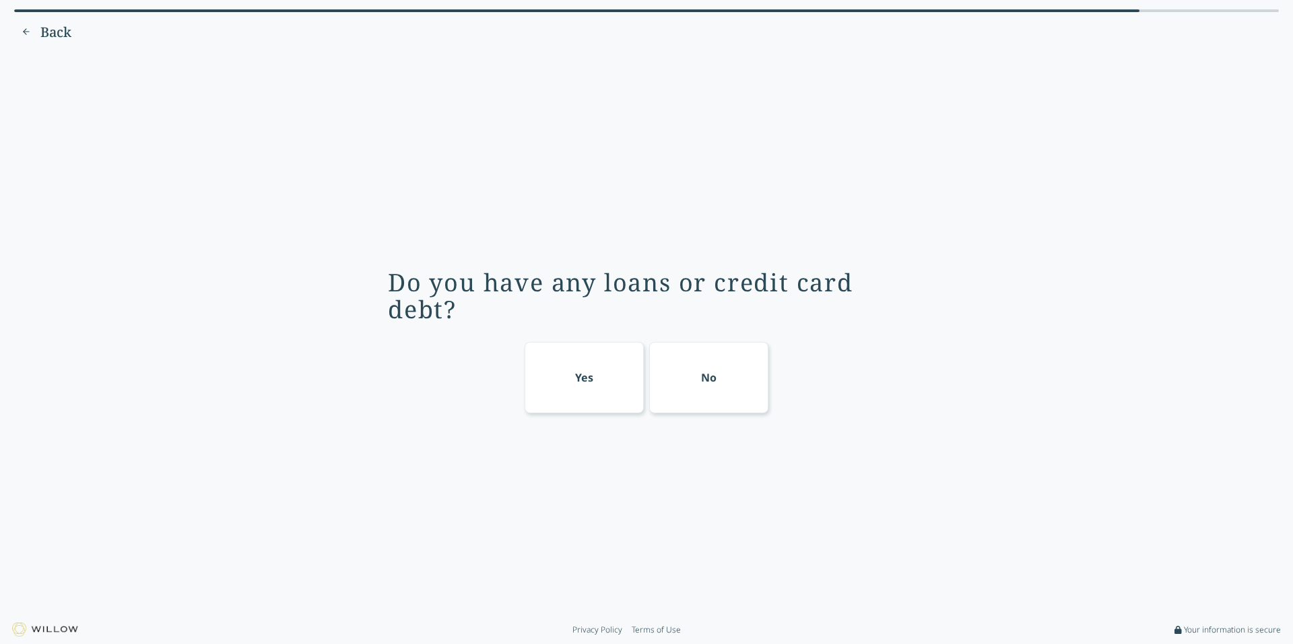
click at [597, 395] on div "Yes" at bounding box center [585, 377] width 120 height 71
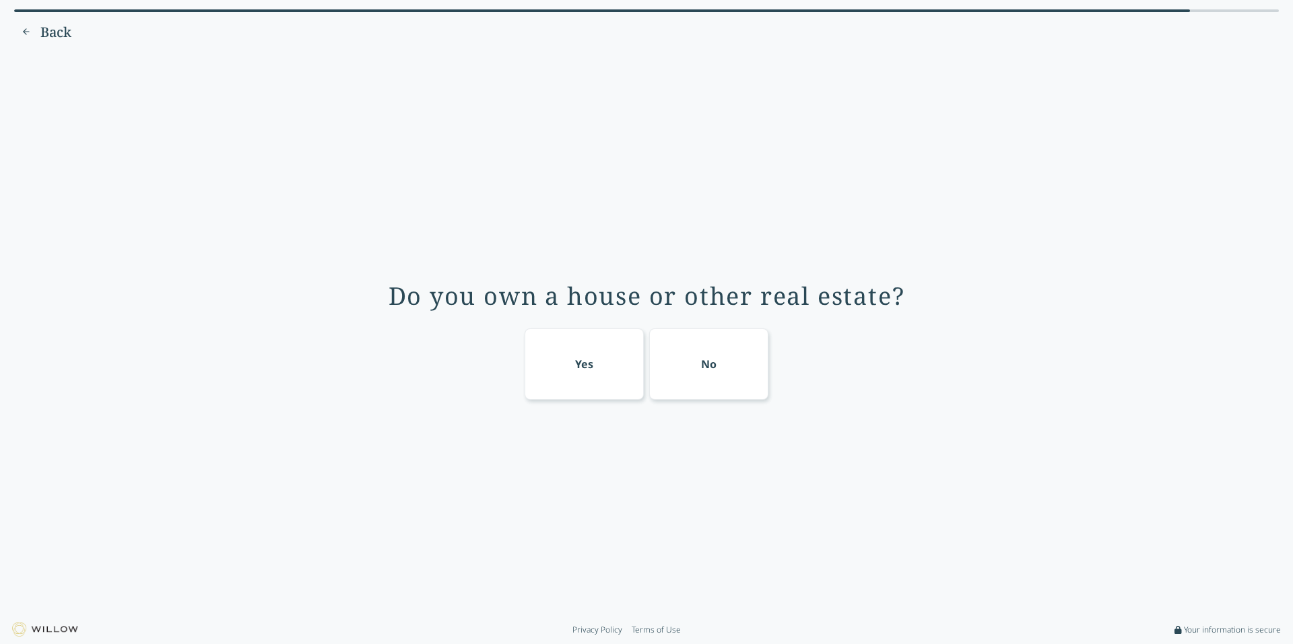
click at [666, 393] on div "No" at bounding box center [709, 364] width 120 height 71
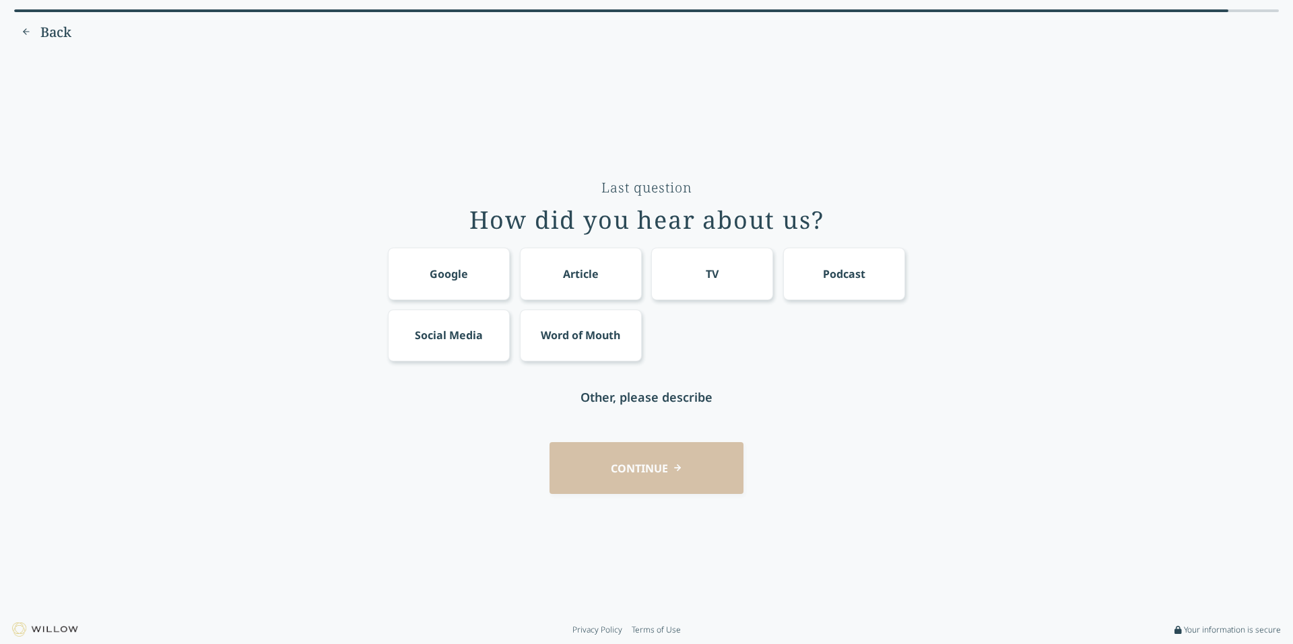
click at [436, 278] on div "Google" at bounding box center [449, 274] width 38 height 16
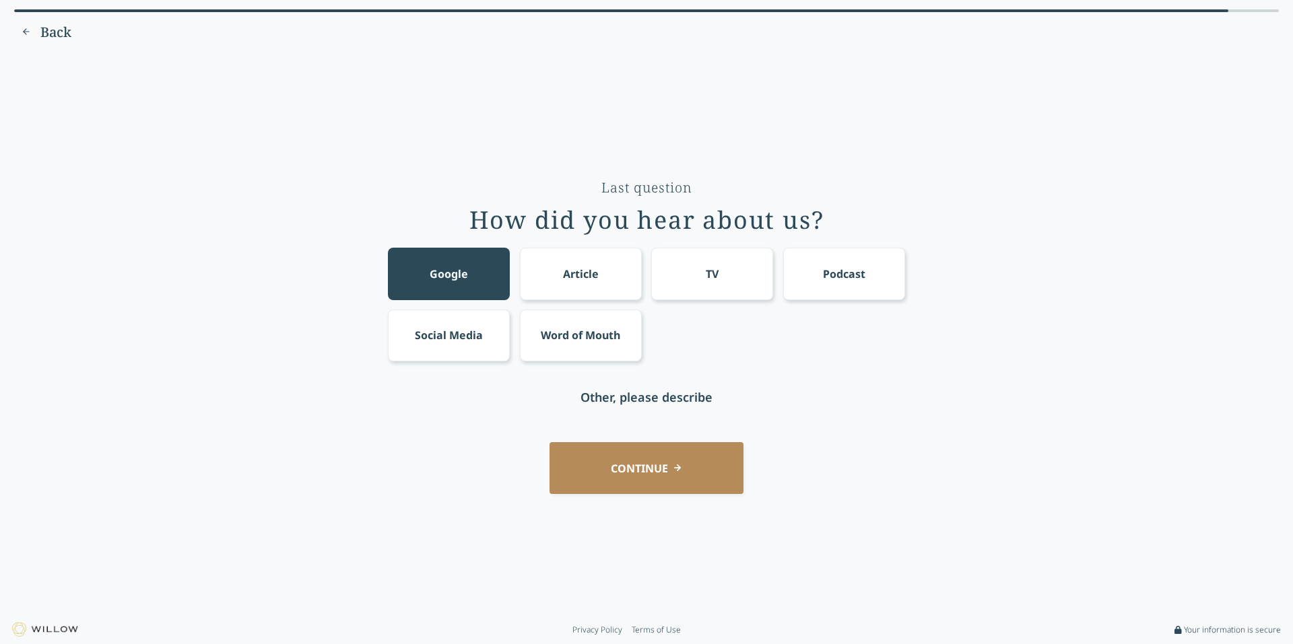
click at [630, 504] on div "Last question How did you hear about us? Google Article TV Podcast Social Media…" at bounding box center [646, 334] width 1255 height 545
click at [630, 473] on button "CONTINUE" at bounding box center [647, 468] width 194 height 52
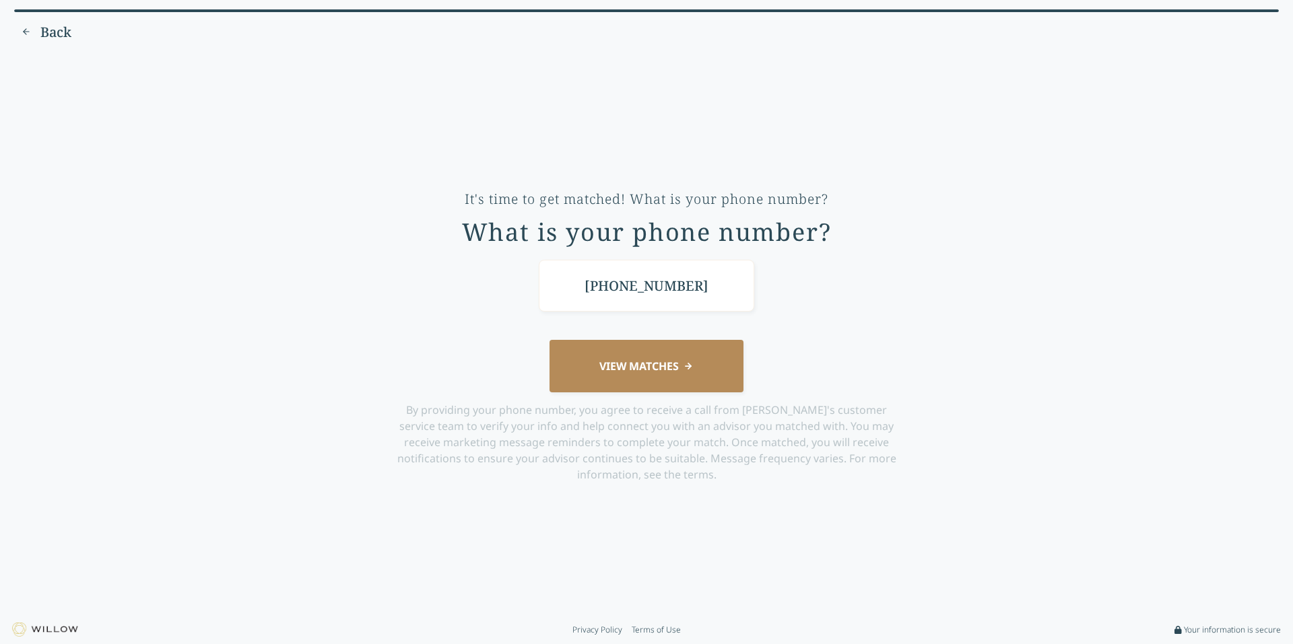
type input "[PHONE_NUMBER]"
click at [688, 373] on button "VIEW MATCHES" at bounding box center [647, 366] width 194 height 52
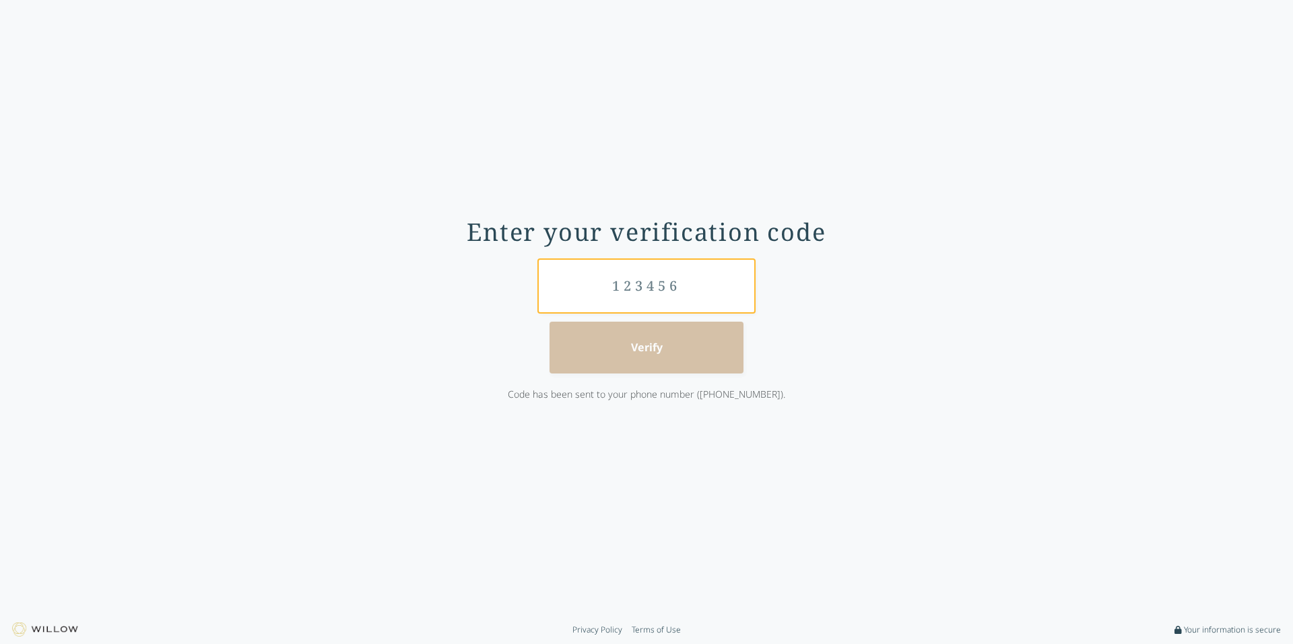
click at [664, 308] on input "text" at bounding box center [647, 286] width 216 height 52
type input "8"
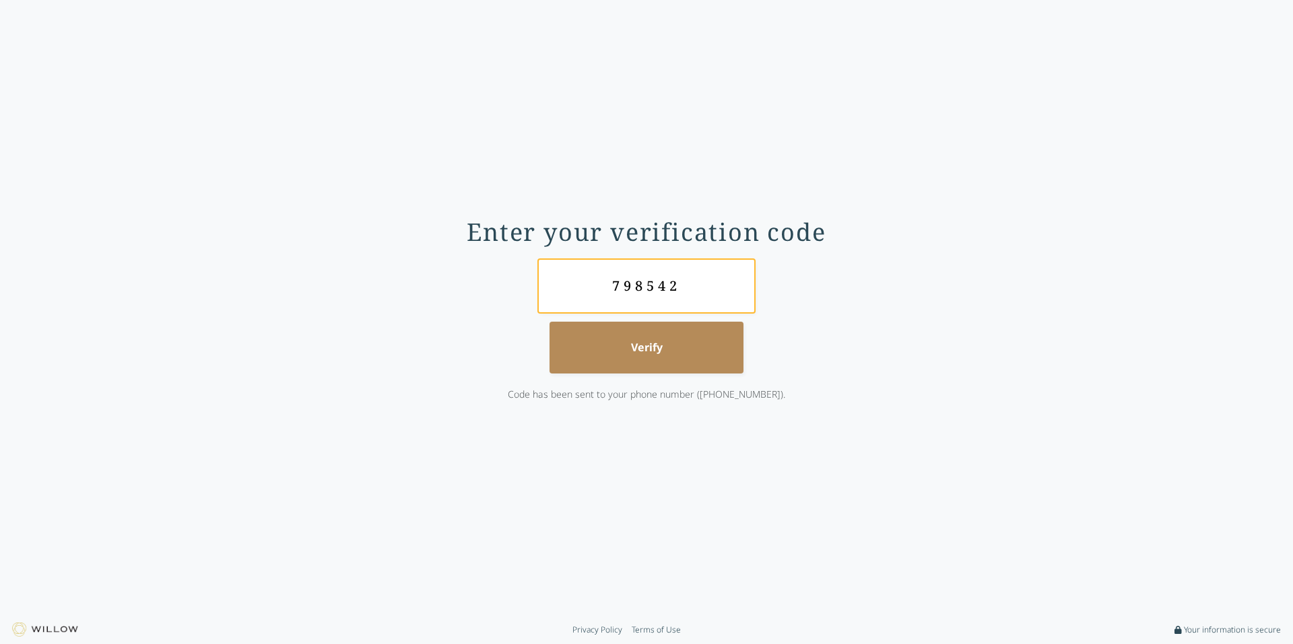
type input "798542"
click at [674, 354] on button "Verify" at bounding box center [647, 348] width 194 height 52
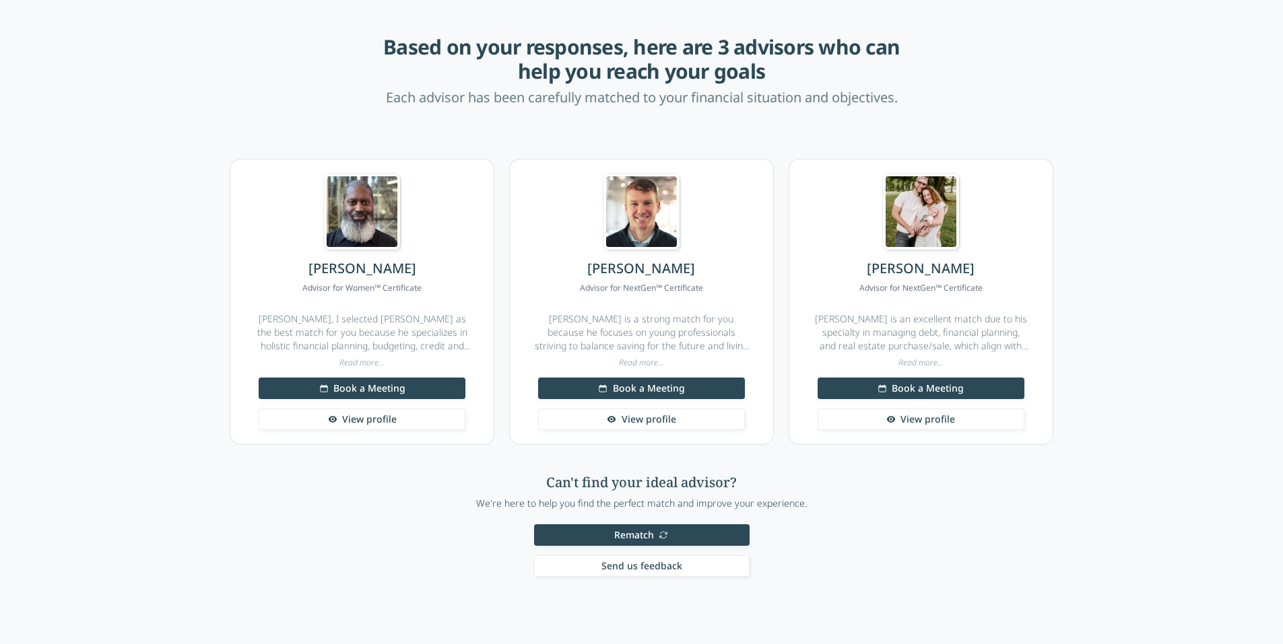
scroll to position [63, 0]
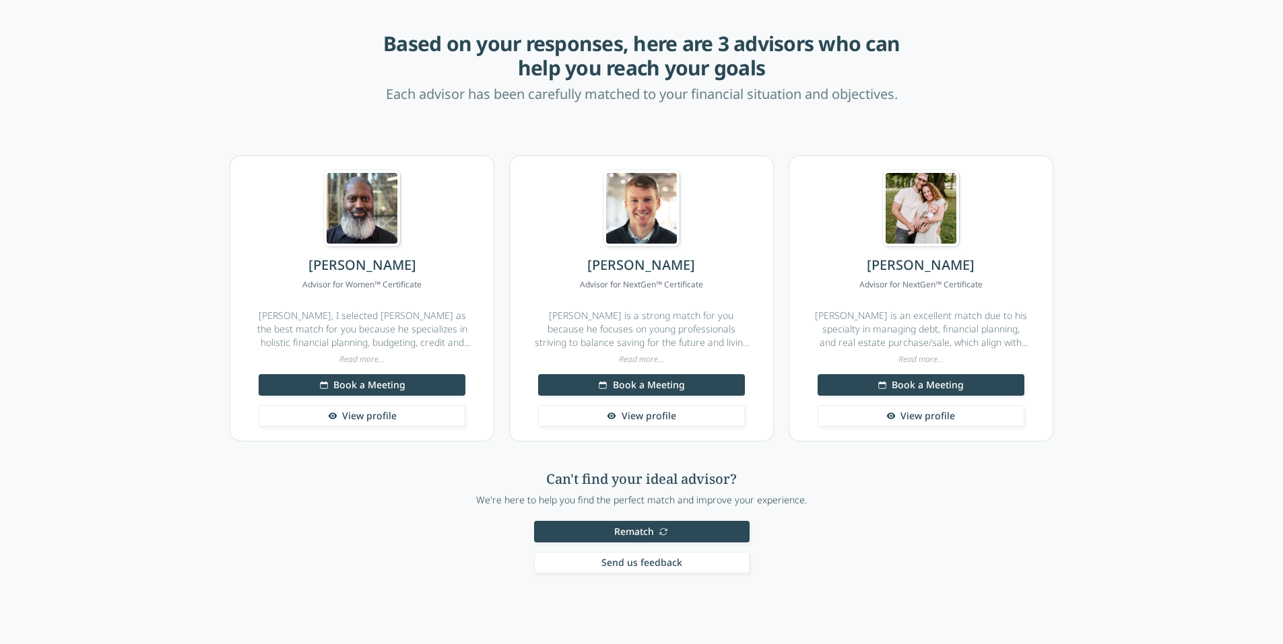
click at [657, 519] on div "Can't find your ideal advisor? We're here to help you find the perfect match an…" at bounding box center [641, 508] width 331 height 132
click at [659, 532] on button "Rematch" at bounding box center [642, 532] width 216 height 22
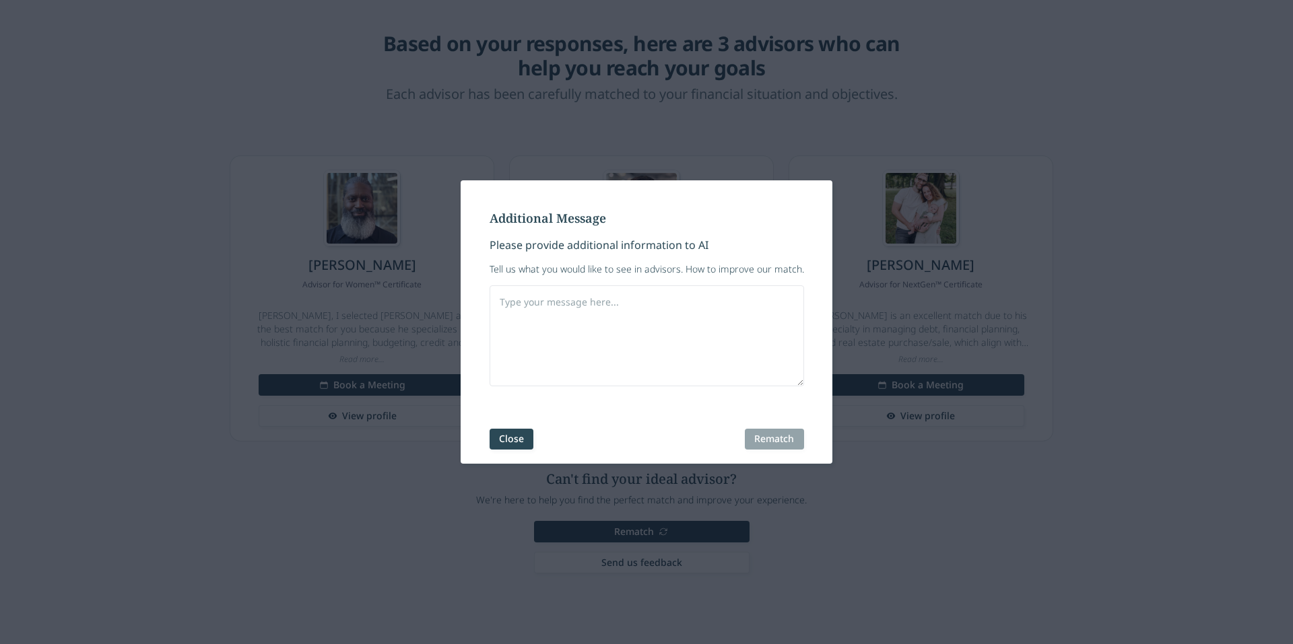
click at [508, 442] on button "Close" at bounding box center [512, 440] width 44 height 22
